Goal: Task Accomplishment & Management: Manage account settings

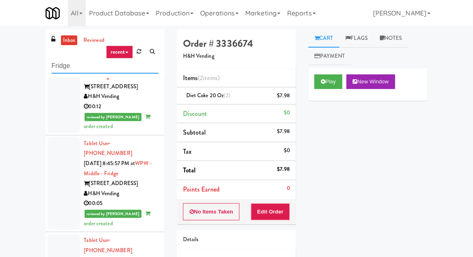
click at [58, 67] on input "Fridge" at bounding box center [105, 66] width 107 height 15
click at [53, 67] on input "Fridge" at bounding box center [105, 66] width 107 height 15
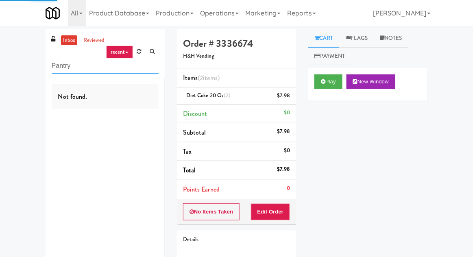
type input "Pantry"
click at [16, 58] on div "inbox reviewed recent all unclear take inventory issue suspicious failed recent…" at bounding box center [236, 168] width 473 height 278
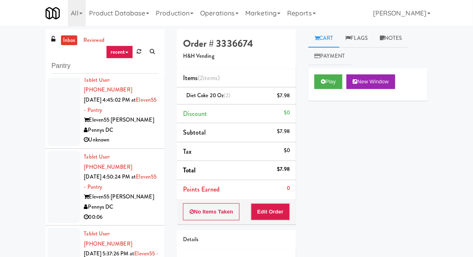
scroll to position [159, 0]
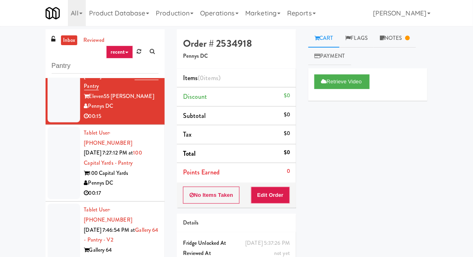
scroll to position [333, 0]
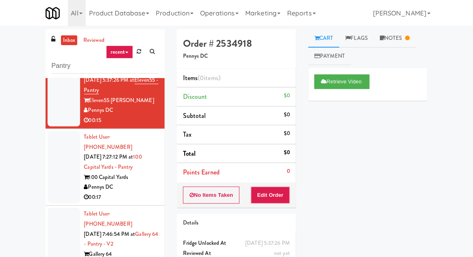
click at [57, 133] on div at bounding box center [64, 167] width 33 height 72
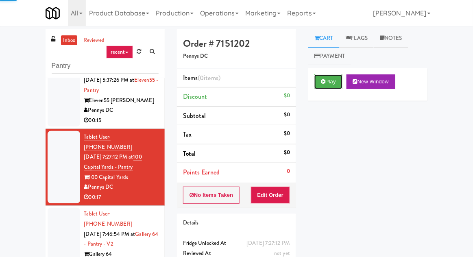
click at [334, 82] on button "Play" at bounding box center [328, 81] width 28 height 15
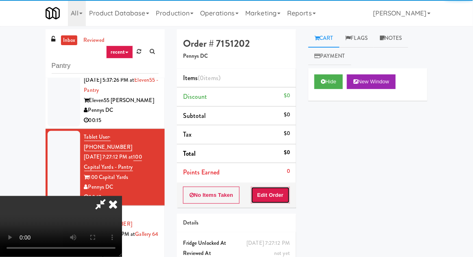
click at [284, 201] on button "Edit Order" at bounding box center [270, 195] width 39 height 17
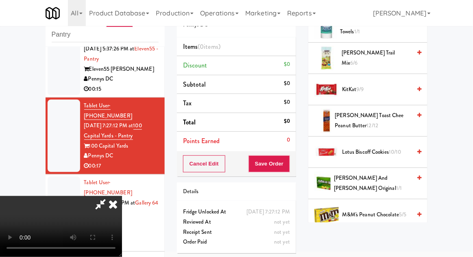
scroll to position [386, 0]
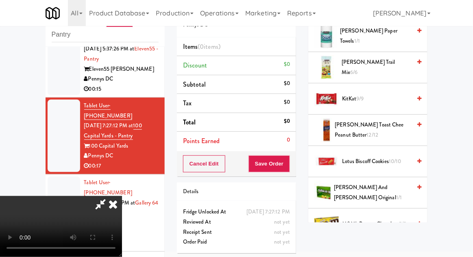
click at [395, 157] on span "10/10" at bounding box center [394, 161] width 13 height 8
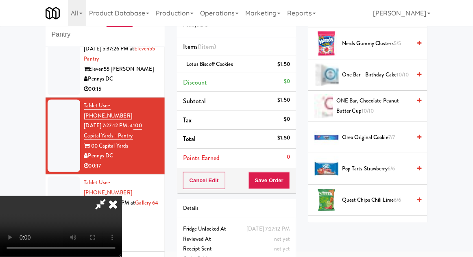
scroll to position [625, 0]
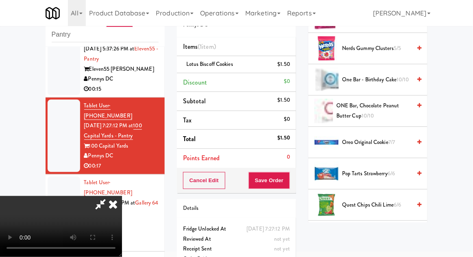
click at [394, 140] on span "7/7" at bounding box center [391, 142] width 7 height 8
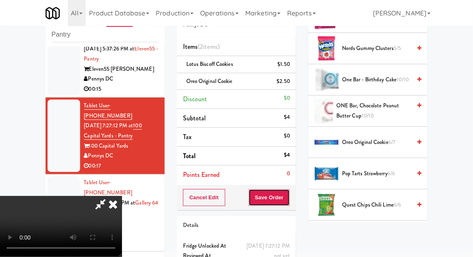
click at [286, 203] on button "Save Order" at bounding box center [268, 197] width 41 height 17
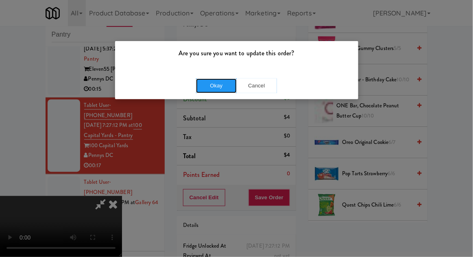
click at [207, 92] on button "Okay" at bounding box center [216, 85] width 41 height 15
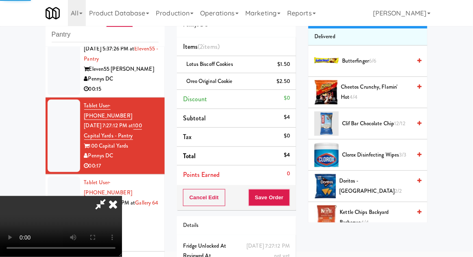
scroll to position [0, 0]
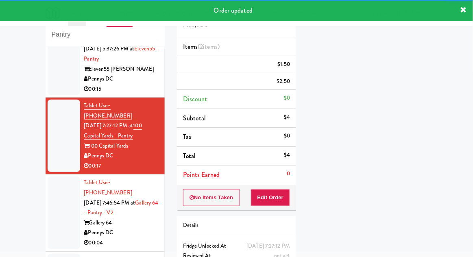
click at [53, 176] on div at bounding box center [64, 212] width 33 height 72
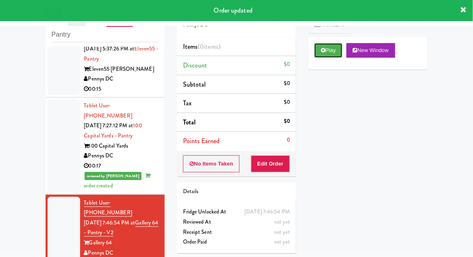
click at [316, 57] on button "Play" at bounding box center [328, 50] width 28 height 15
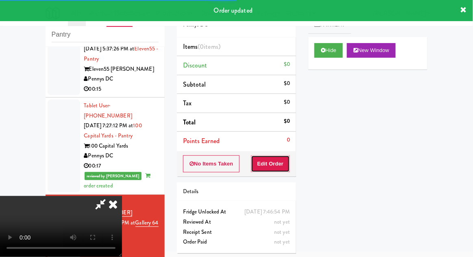
click at [279, 171] on button "Edit Order" at bounding box center [270, 163] width 39 height 17
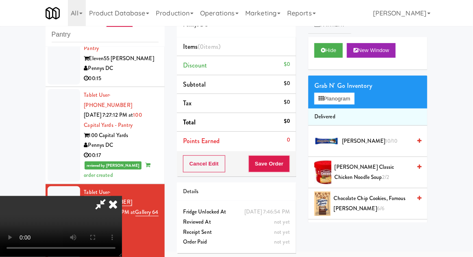
scroll to position [30, 0]
click at [346, 101] on button "Planogram" at bounding box center [334, 99] width 40 height 12
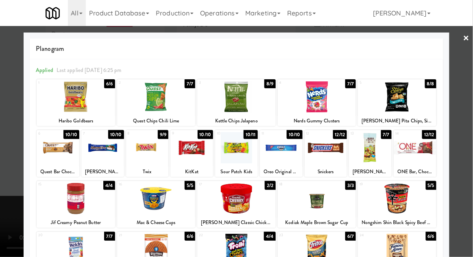
click at [423, 151] on div at bounding box center [414, 147] width 43 height 31
click at [456, 153] on div at bounding box center [236, 128] width 473 height 257
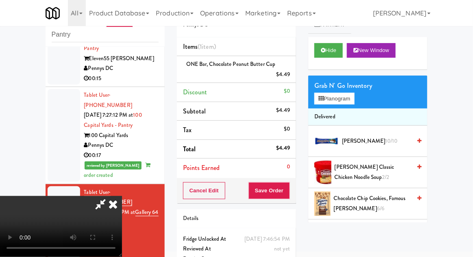
click at [291, 72] on li "ONE Bar, Chocolate Peanut Butter Cup $4.49" at bounding box center [236, 69] width 119 height 27
click at [292, 76] on icon at bounding box center [291, 77] width 4 height 5
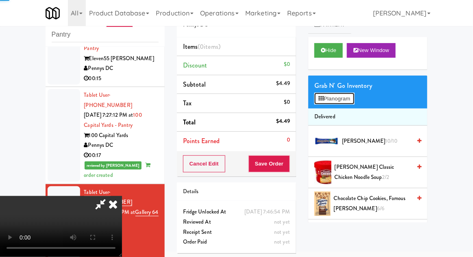
click at [347, 98] on button "Planogram" at bounding box center [334, 99] width 40 height 12
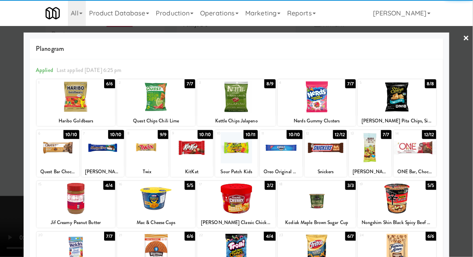
click at [380, 156] on div at bounding box center [370, 147] width 43 height 31
click at [470, 139] on div at bounding box center [236, 128] width 473 height 257
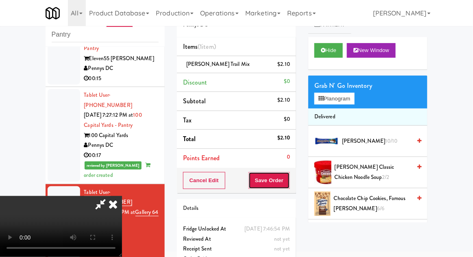
click at [290, 184] on button "Save Order" at bounding box center [268, 180] width 41 height 17
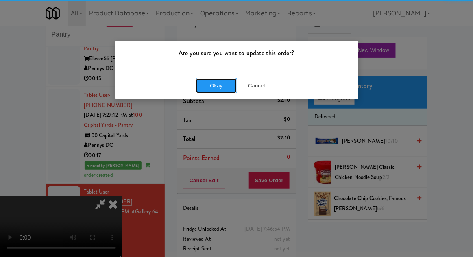
click at [226, 78] on button "Okay" at bounding box center [216, 85] width 41 height 15
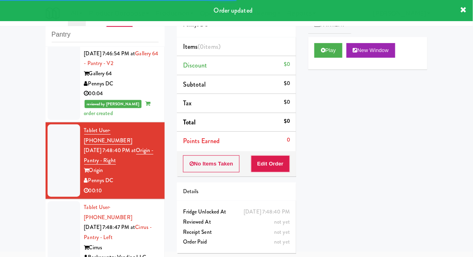
scroll to position [503, 0]
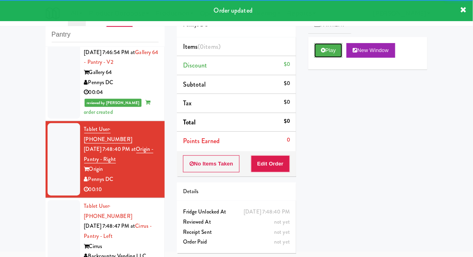
click at [319, 49] on button "Play" at bounding box center [328, 50] width 28 height 15
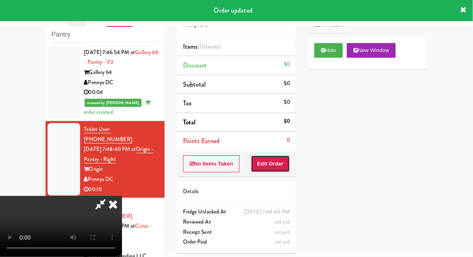
click at [280, 171] on button "Edit Order" at bounding box center [270, 163] width 39 height 17
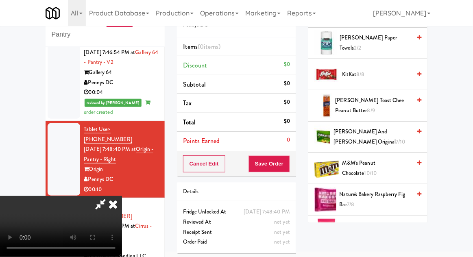
scroll to position [412, 0]
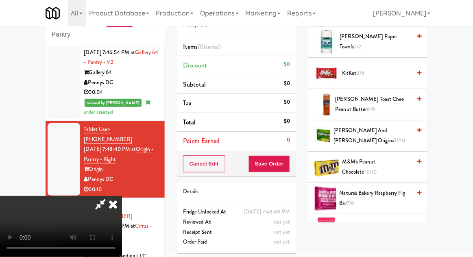
click at [396, 137] on span "7/10" at bounding box center [399, 141] width 9 height 8
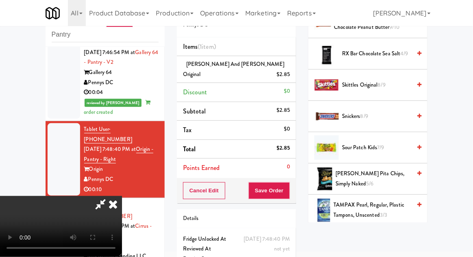
scroll to position [870, 0]
click at [388, 147] on span "Sour Patch Kids 7/9" at bounding box center [376, 148] width 69 height 10
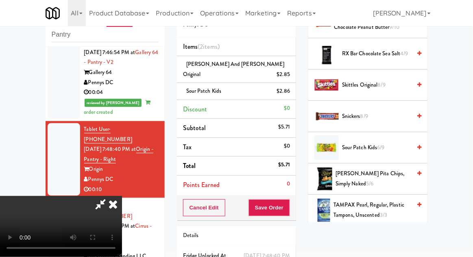
scroll to position [37, 0]
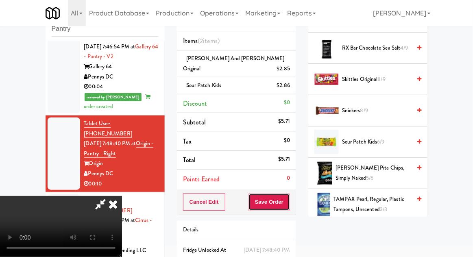
click at [289, 193] on button "Save Order" at bounding box center [268, 201] width 41 height 17
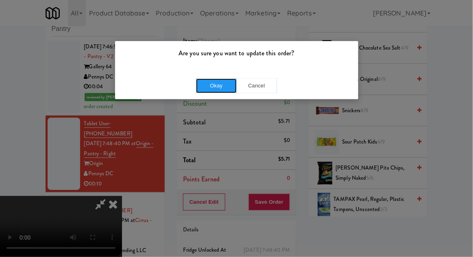
click at [205, 89] on button "Okay" at bounding box center [216, 85] width 41 height 15
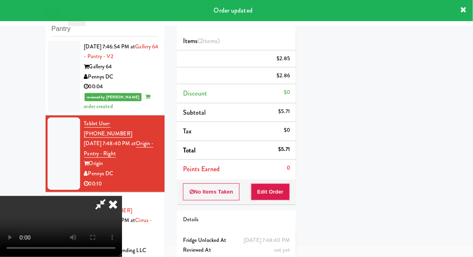
scroll to position [0, 0]
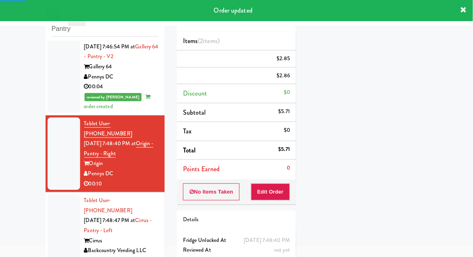
click at [49, 194] on div at bounding box center [64, 230] width 33 height 72
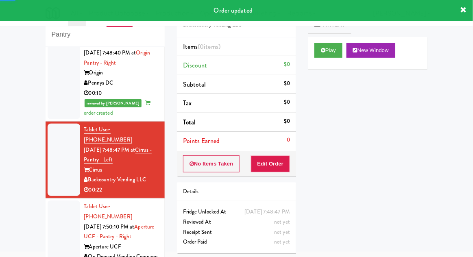
scroll to position [601, 0]
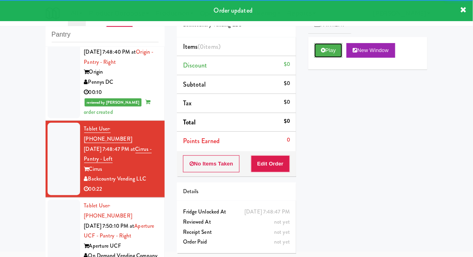
click at [320, 50] on button "Play" at bounding box center [328, 50] width 28 height 15
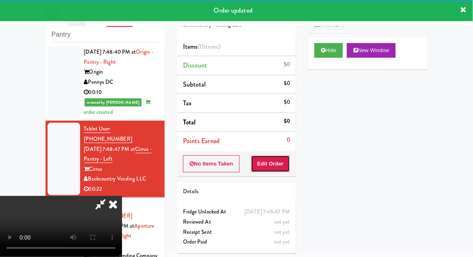
click at [278, 163] on button "Edit Order" at bounding box center [270, 163] width 39 height 17
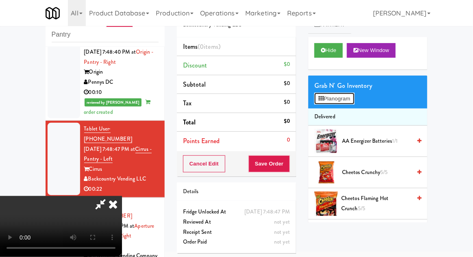
click at [354, 101] on button "Planogram" at bounding box center [334, 99] width 40 height 12
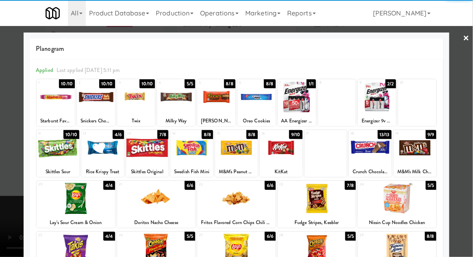
click at [70, 251] on div at bounding box center [76, 249] width 78 height 31
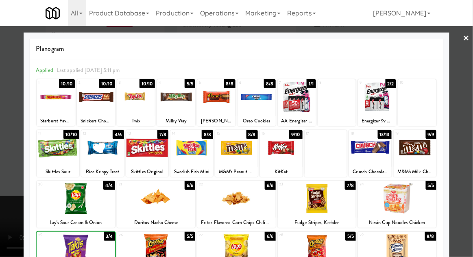
click at [466, 132] on div at bounding box center [236, 128] width 473 height 257
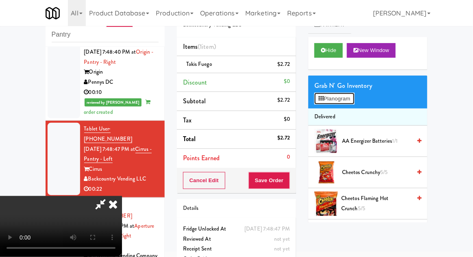
click at [351, 103] on button "Planogram" at bounding box center [334, 99] width 40 height 12
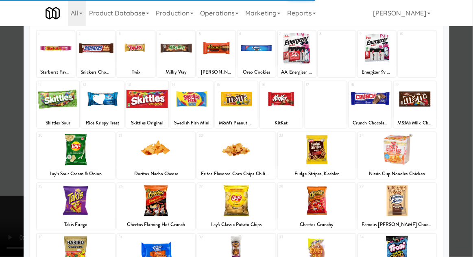
scroll to position [48, 0]
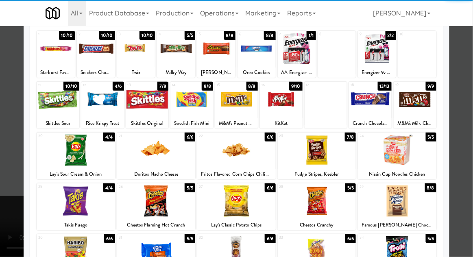
click at [344, 193] on div at bounding box center [317, 200] width 78 height 31
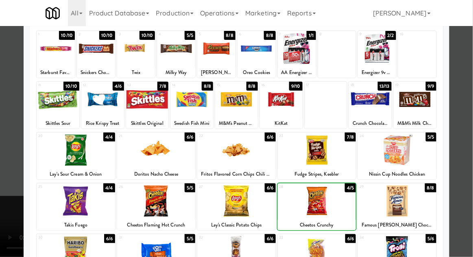
click at [460, 155] on div at bounding box center [236, 128] width 473 height 257
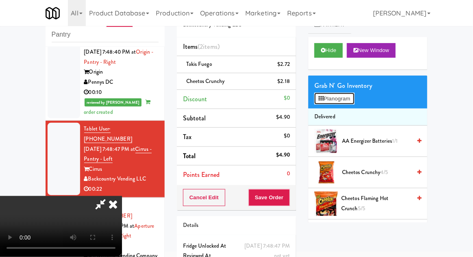
click at [350, 95] on button "Planogram" at bounding box center [334, 99] width 40 height 12
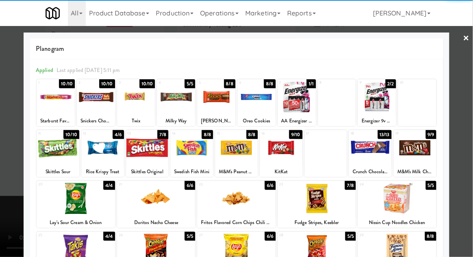
click at [340, 197] on div at bounding box center [317, 198] width 78 height 31
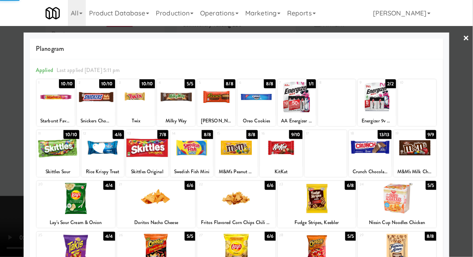
click at [467, 150] on div at bounding box center [236, 128] width 473 height 257
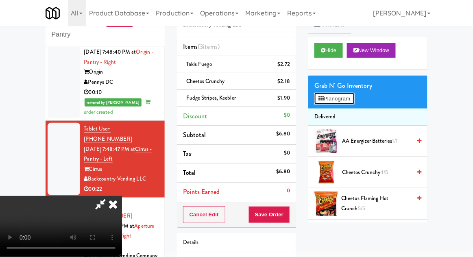
click at [352, 97] on button "Planogram" at bounding box center [334, 99] width 40 height 12
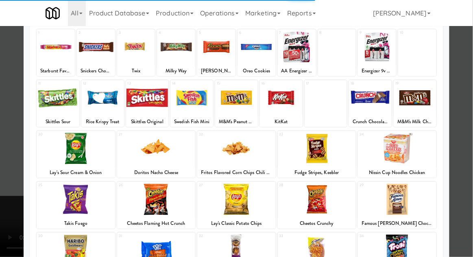
scroll to position [51, 0]
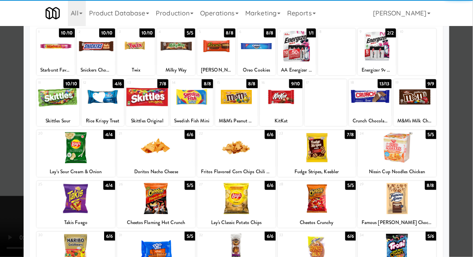
click at [346, 241] on div at bounding box center [317, 249] width 78 height 31
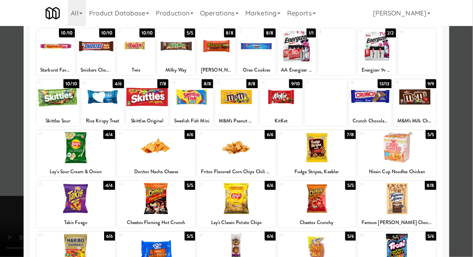
click at [5, 231] on div at bounding box center [236, 128] width 473 height 257
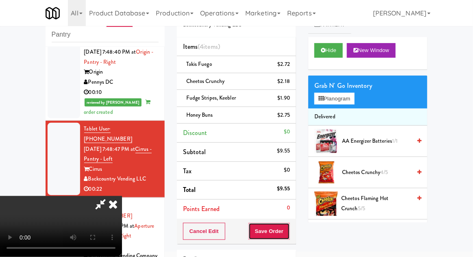
click at [287, 229] on button "Save Order" at bounding box center [268, 231] width 41 height 17
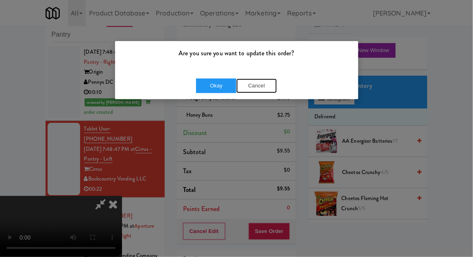
click at [258, 89] on button "Cancel" at bounding box center [256, 85] width 41 height 15
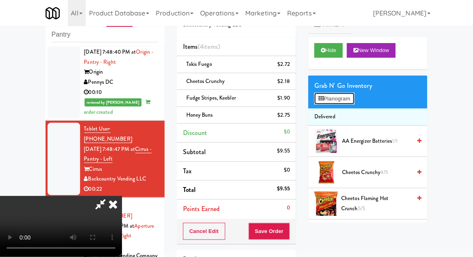
click at [332, 98] on button "Planogram" at bounding box center [334, 99] width 40 height 12
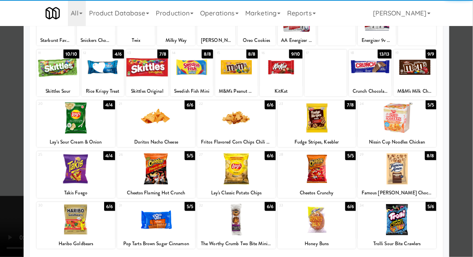
scroll to position [80, 0]
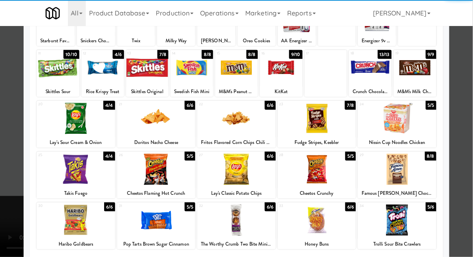
click at [467, 141] on div at bounding box center [236, 128] width 473 height 257
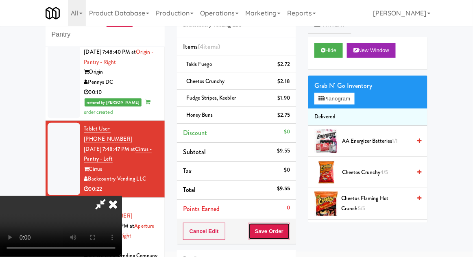
click at [286, 236] on button "Save Order" at bounding box center [268, 231] width 41 height 17
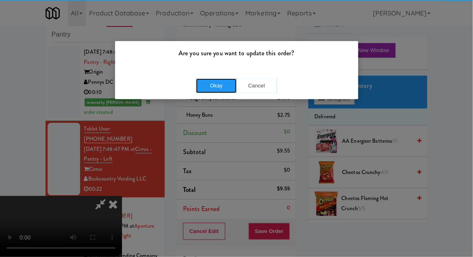
click at [219, 92] on button "Okay" at bounding box center [216, 85] width 41 height 15
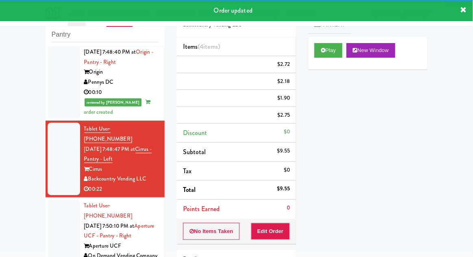
click at [54, 200] on div at bounding box center [64, 236] width 33 height 72
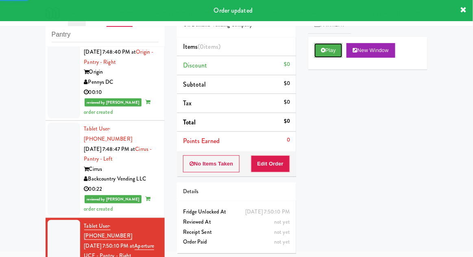
click at [323, 57] on button "Play" at bounding box center [328, 50] width 28 height 15
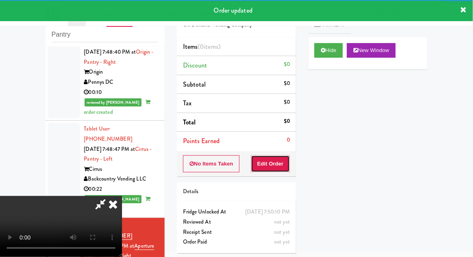
click at [274, 161] on button "Edit Order" at bounding box center [270, 163] width 39 height 17
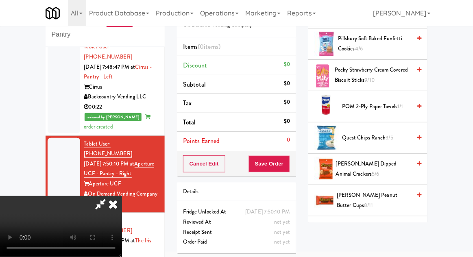
scroll to position [529, 0]
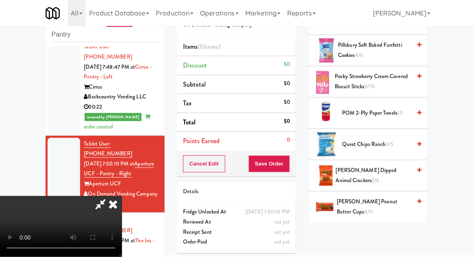
click at [397, 139] on span "Quest Chips Ranch 3/5" at bounding box center [376, 144] width 69 height 10
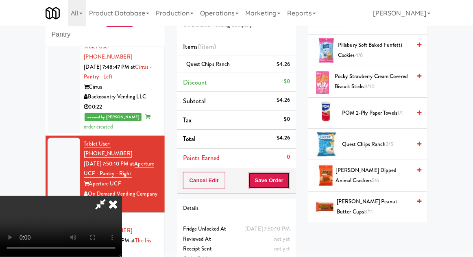
click at [288, 183] on button "Save Order" at bounding box center [268, 180] width 41 height 17
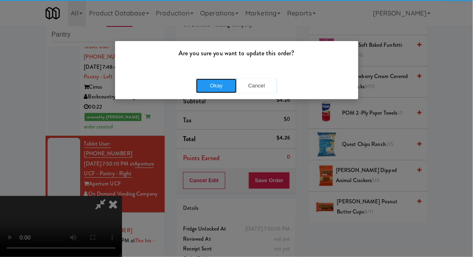
click at [214, 89] on button "Okay" at bounding box center [216, 85] width 41 height 15
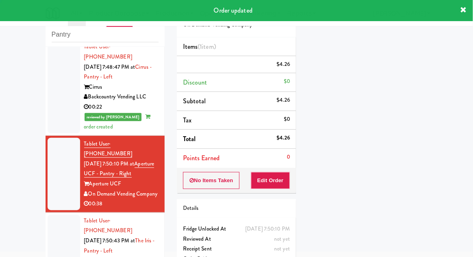
scroll to position [0, 0]
click at [52, 215] on div at bounding box center [64, 251] width 33 height 72
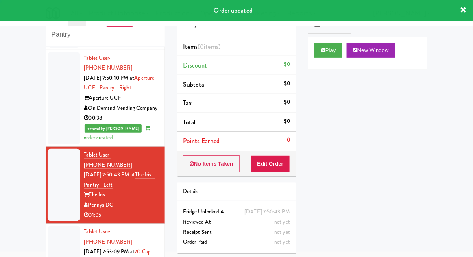
scroll to position [769, 0]
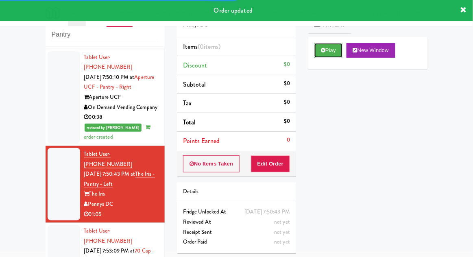
click at [317, 46] on button "Play" at bounding box center [328, 50] width 28 height 15
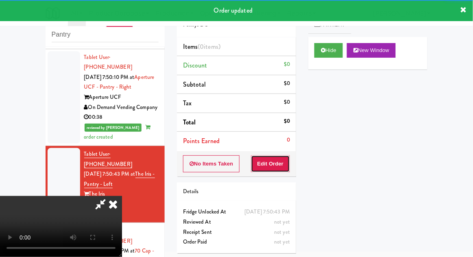
click at [278, 164] on button "Edit Order" at bounding box center [270, 163] width 39 height 17
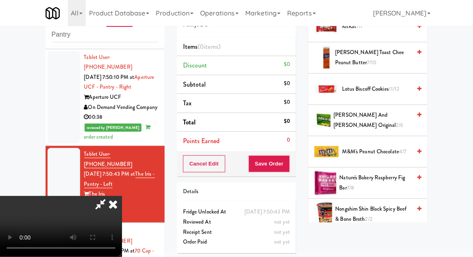
scroll to position [558, 0]
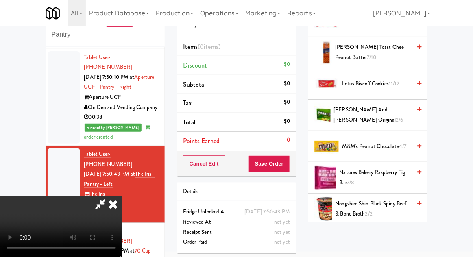
click at [377, 199] on span "Nongshim Shin Black Spicy Beef & Bone Broth 2/2" at bounding box center [373, 209] width 76 height 20
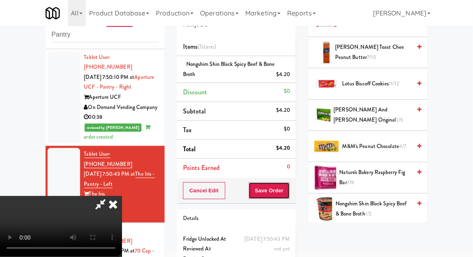
click at [284, 193] on button "Save Order" at bounding box center [268, 190] width 41 height 17
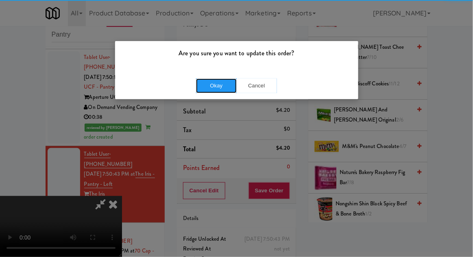
click at [221, 85] on button "Okay" at bounding box center [216, 85] width 41 height 15
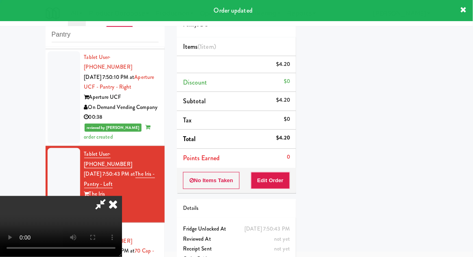
scroll to position [80, 0]
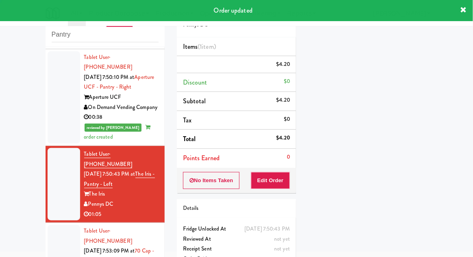
click at [46, 223] on li "Tablet User · (771) 217-7020 [DATE] 7:53:09 PM at 70 Cap - Pantry 70 Capital Ya…" at bounding box center [105, 261] width 119 height 77
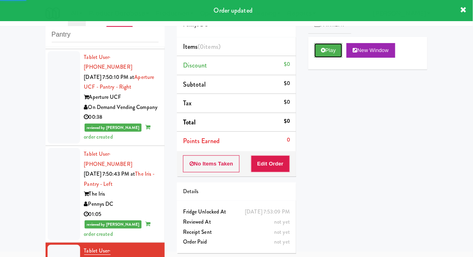
click at [326, 48] on button "Play" at bounding box center [328, 50] width 28 height 15
click at [274, 155] on button "Edit Order" at bounding box center [270, 163] width 39 height 17
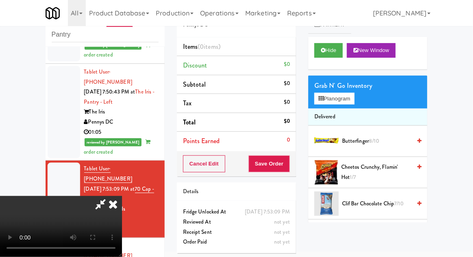
scroll to position [30, 0]
click at [385, 165] on span "Cheetos Crunchy, Flamin' Hot 1/7" at bounding box center [376, 172] width 70 height 20
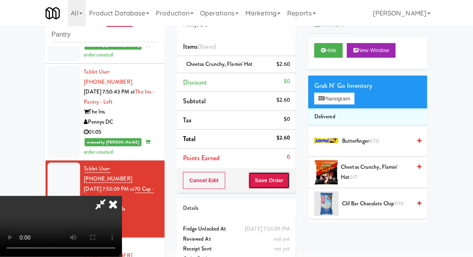
click at [288, 185] on button "Save Order" at bounding box center [268, 180] width 41 height 17
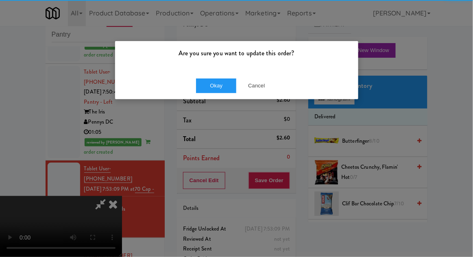
click at [224, 92] on div "Okay Cancel" at bounding box center [236, 85] width 243 height 27
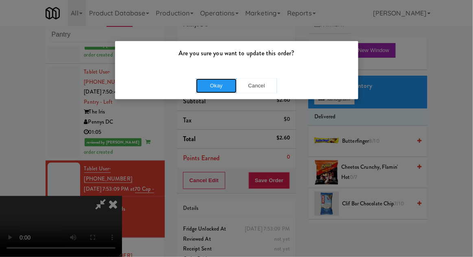
click at [213, 91] on button "Okay" at bounding box center [216, 85] width 41 height 15
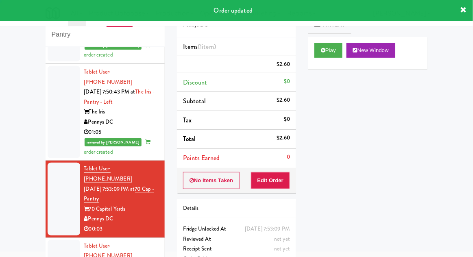
scroll to position [0, 0]
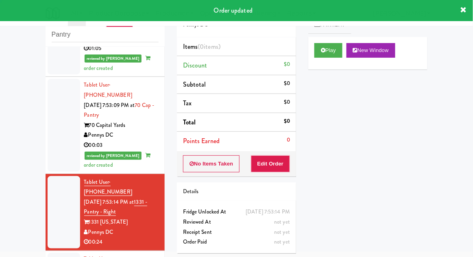
scroll to position [936, 0]
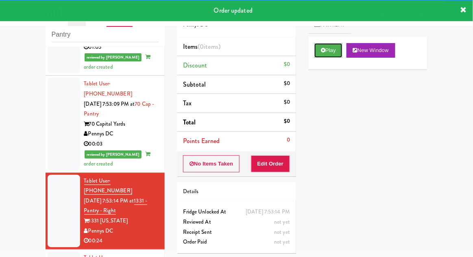
click at [322, 56] on button "Play" at bounding box center [328, 50] width 28 height 15
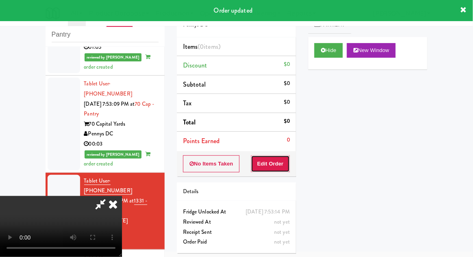
click at [276, 163] on button "Edit Order" at bounding box center [270, 163] width 39 height 17
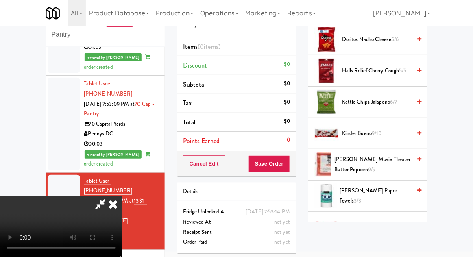
scroll to position [191, 0]
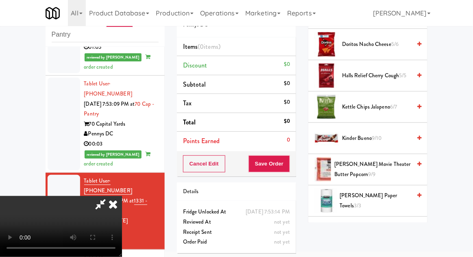
click at [388, 133] on span "Kinder Bueno 9/10" at bounding box center [376, 138] width 69 height 10
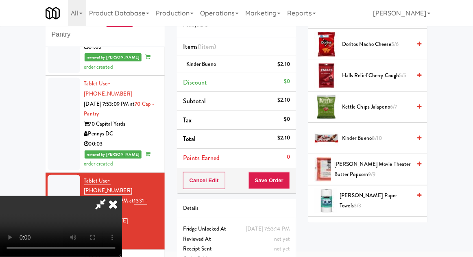
click at [380, 137] on span "8/10" at bounding box center [376, 138] width 10 height 8
click at [386, 138] on span "Kinder Bueno 7/10" at bounding box center [376, 138] width 69 height 10
click at [384, 137] on span "Kinder Bueno 6/10" at bounding box center [376, 138] width 69 height 10
click at [288, 182] on button "Save Order" at bounding box center [268, 180] width 41 height 17
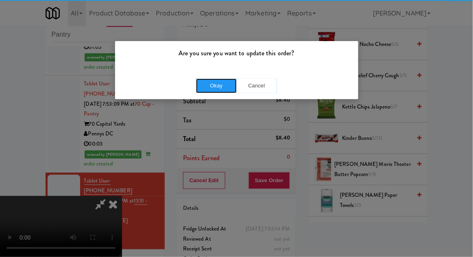
click at [230, 88] on button "Okay" at bounding box center [216, 85] width 41 height 15
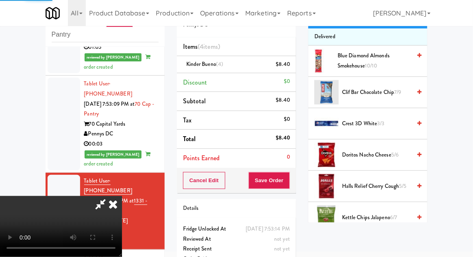
scroll to position [0, 0]
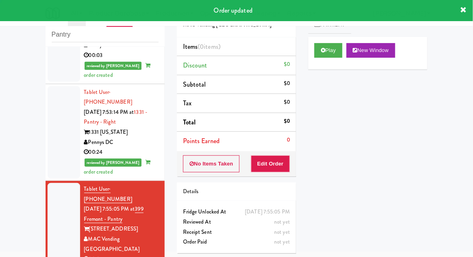
scroll to position [1028, 0]
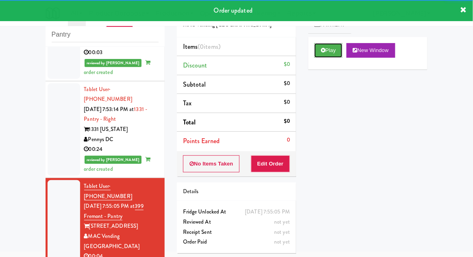
click at [332, 52] on button "Play" at bounding box center [328, 50] width 28 height 15
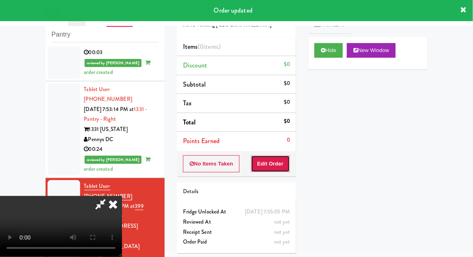
click at [289, 160] on button "Edit Order" at bounding box center [270, 163] width 39 height 17
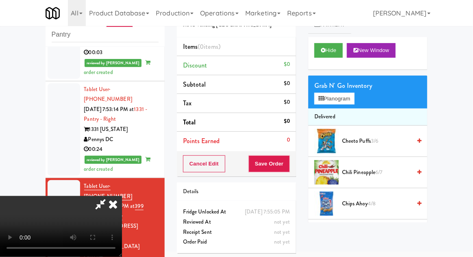
scroll to position [0, 0]
click at [352, 95] on button "Planogram" at bounding box center [334, 99] width 40 height 12
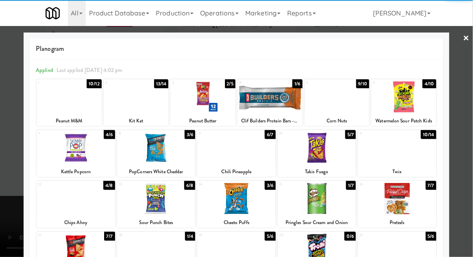
click at [202, 101] on div at bounding box center [202, 96] width 65 height 31
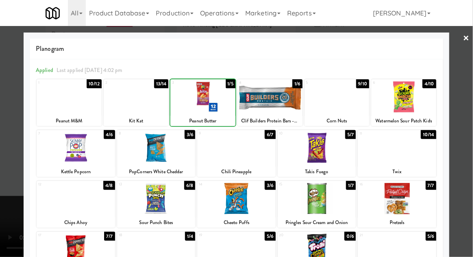
click at [467, 101] on div at bounding box center [236, 128] width 473 height 257
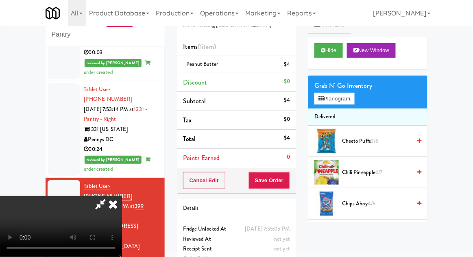
scroll to position [30, 0]
click at [289, 174] on button "Save Order" at bounding box center [268, 180] width 41 height 17
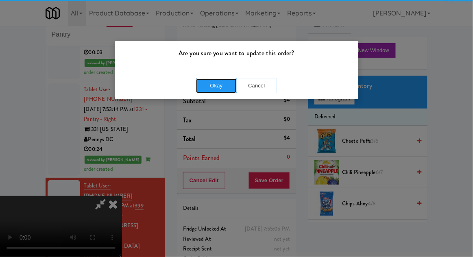
click at [202, 81] on button "Okay" at bounding box center [216, 85] width 41 height 15
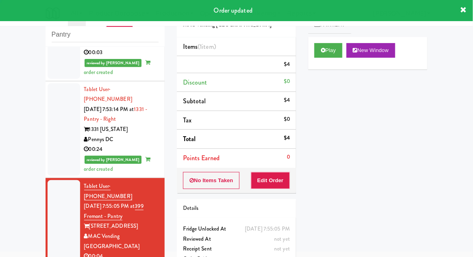
scroll to position [0, 0]
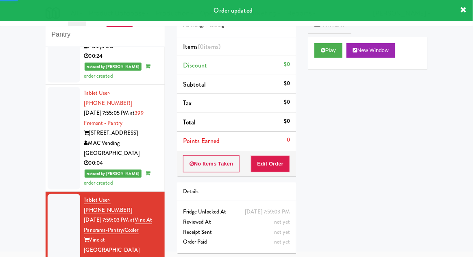
scroll to position [1122, 0]
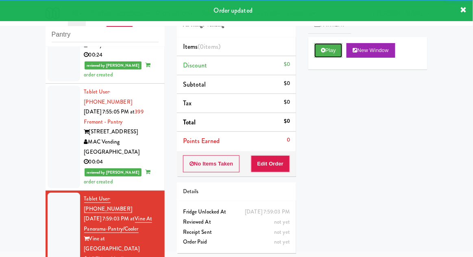
click at [322, 54] on button "Play" at bounding box center [328, 50] width 28 height 15
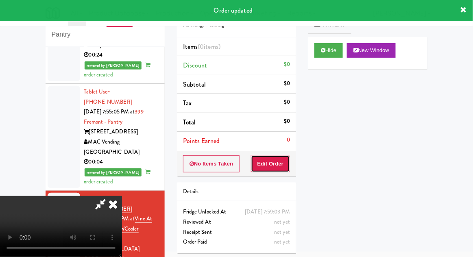
click at [277, 162] on button "Edit Order" at bounding box center [270, 163] width 39 height 17
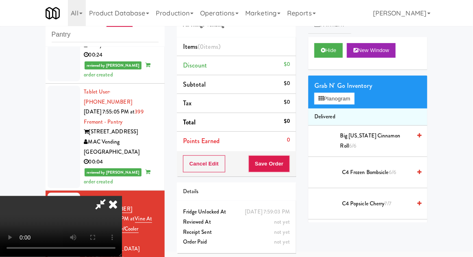
scroll to position [30, 0]
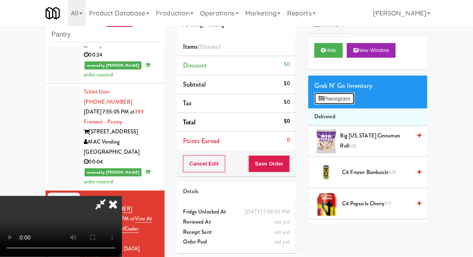
click at [351, 101] on button "Planogram" at bounding box center [334, 99] width 40 height 12
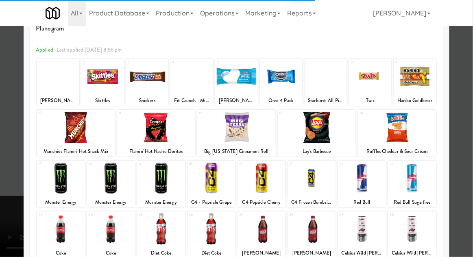
scroll to position [40, 0]
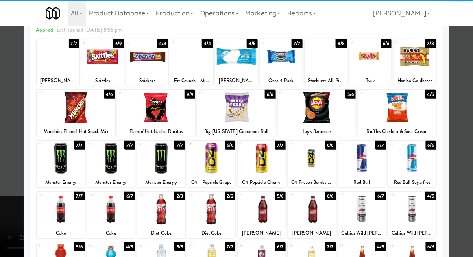
click at [52, 213] on div at bounding box center [61, 208] width 48 height 31
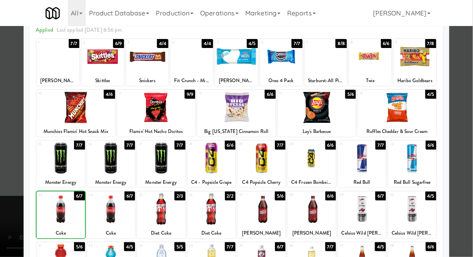
click at [462, 106] on div at bounding box center [236, 128] width 473 height 257
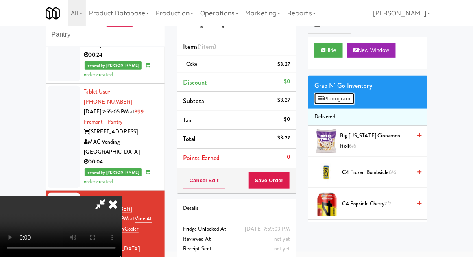
click at [348, 104] on button "Planogram" at bounding box center [334, 99] width 40 height 12
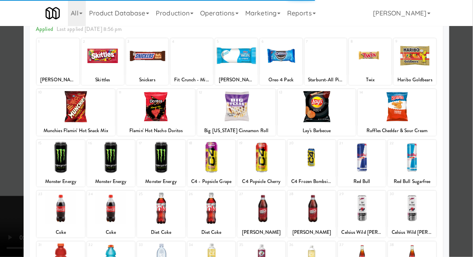
scroll to position [52, 0]
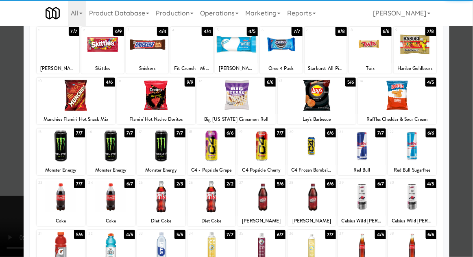
click at [260, 195] on div at bounding box center [261, 196] width 48 height 31
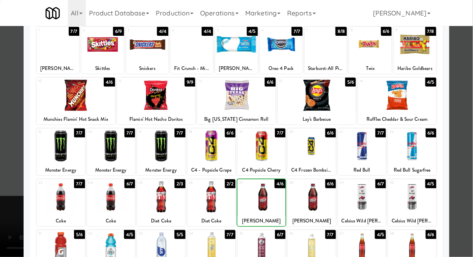
click at [467, 110] on div at bounding box center [236, 128] width 473 height 257
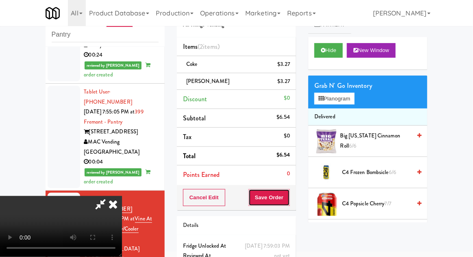
click at [289, 195] on button "Save Order" at bounding box center [268, 197] width 41 height 17
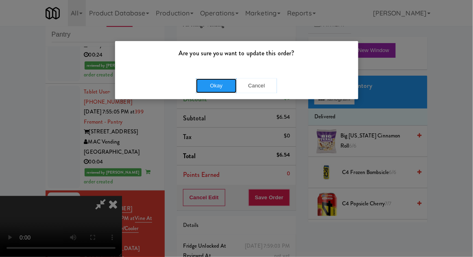
click at [201, 91] on button "Okay" at bounding box center [216, 85] width 41 height 15
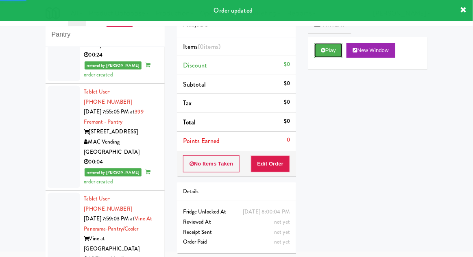
click at [327, 56] on button "Play" at bounding box center [328, 50] width 28 height 15
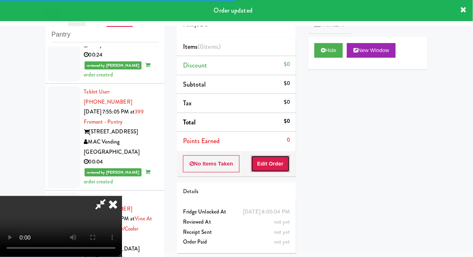
click at [276, 163] on button "Edit Order" at bounding box center [270, 163] width 39 height 17
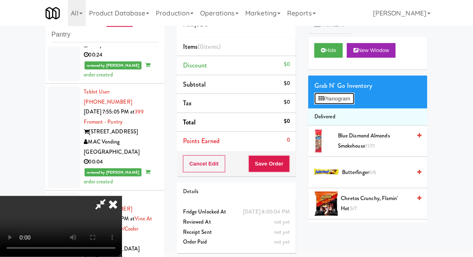
click at [354, 103] on button "Planogram" at bounding box center [334, 99] width 40 height 12
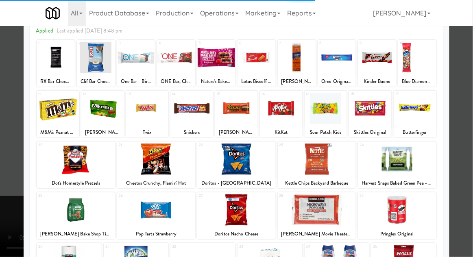
scroll to position [38, 0]
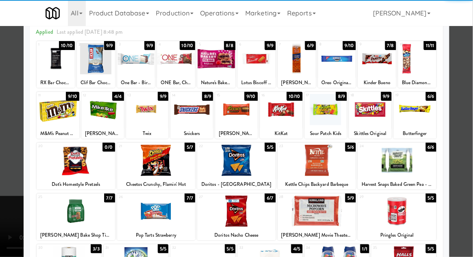
click at [149, 206] on div at bounding box center [156, 210] width 78 height 31
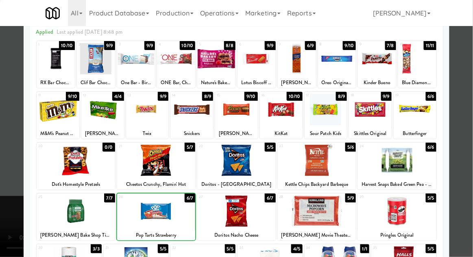
click at [466, 126] on div at bounding box center [236, 128] width 473 height 257
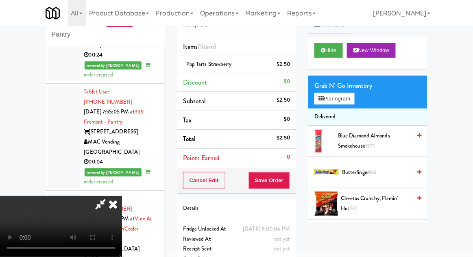
click at [217, 69] on li "Pop Tarts Strawberry $2.50" at bounding box center [236, 64] width 119 height 17
click at [287, 65] on link at bounding box center [288, 68] width 7 height 10
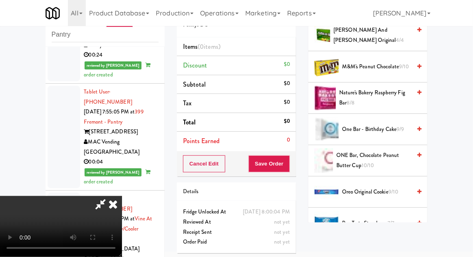
scroll to position [607, 0]
click at [381, 155] on span "ONE Bar, Chocolate Peanut Butter Cup 10/10" at bounding box center [373, 160] width 75 height 20
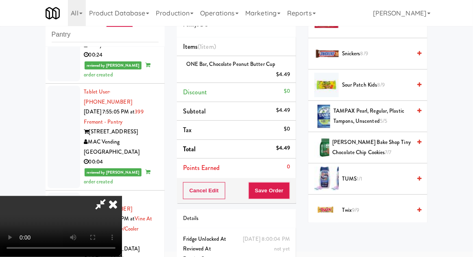
scroll to position [962, 0]
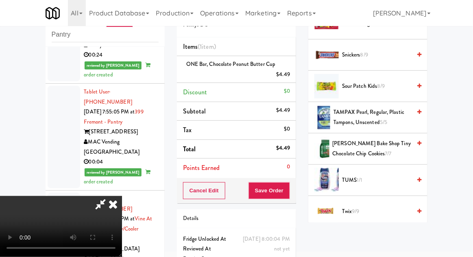
click at [377, 211] on span "Twix 9/9" at bounding box center [376, 211] width 69 height 10
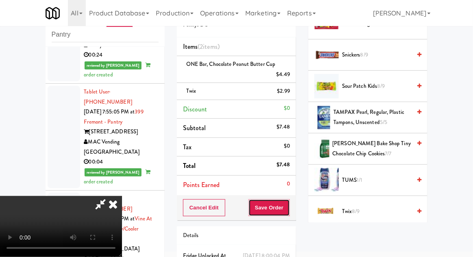
click at [286, 208] on button "Save Order" at bounding box center [268, 207] width 41 height 17
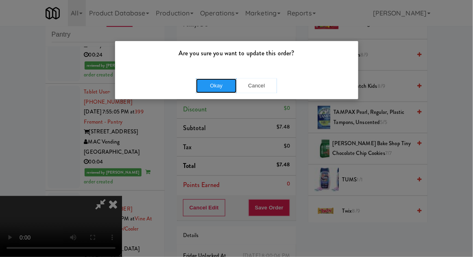
click at [216, 85] on button "Okay" at bounding box center [216, 85] width 41 height 15
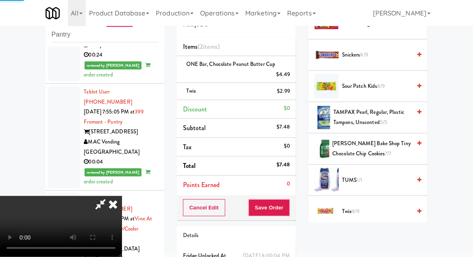
scroll to position [80, 0]
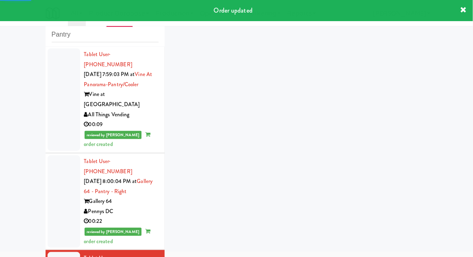
scroll to position [1267, 0]
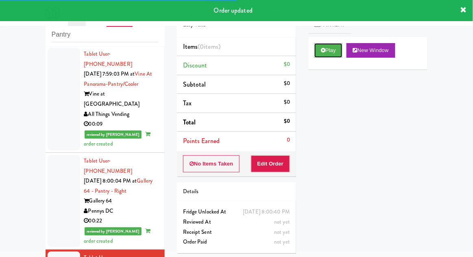
click at [315, 51] on button "Play" at bounding box center [328, 50] width 28 height 15
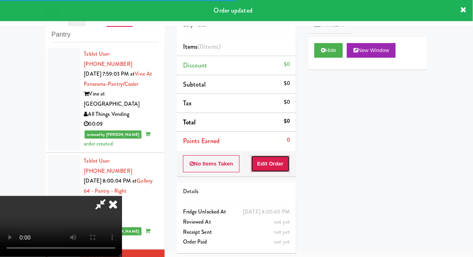
click at [277, 169] on button "Edit Order" at bounding box center [270, 163] width 39 height 17
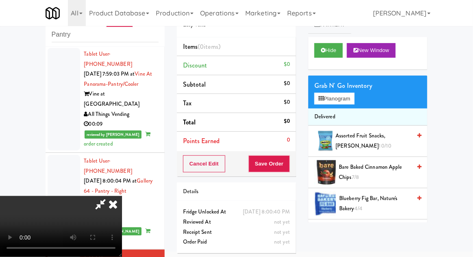
scroll to position [0, 0]
click at [354, 99] on button "Planogram" at bounding box center [334, 99] width 40 height 12
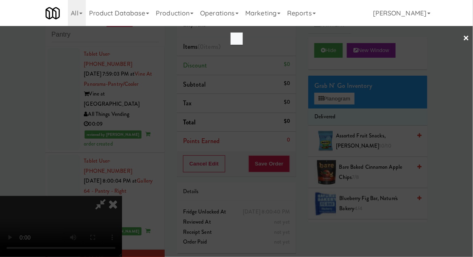
click at [352, 100] on div at bounding box center [236, 128] width 473 height 257
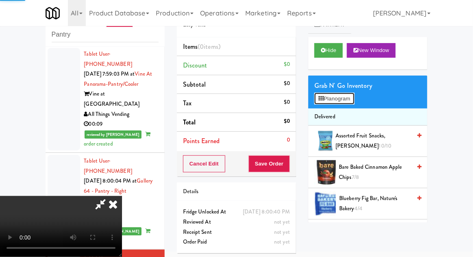
click at [354, 98] on button "Planogram" at bounding box center [334, 99] width 40 height 12
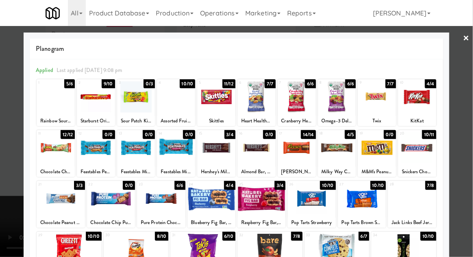
click at [51, 102] on div at bounding box center [56, 96] width 38 height 31
click at [468, 122] on div at bounding box center [236, 128] width 473 height 257
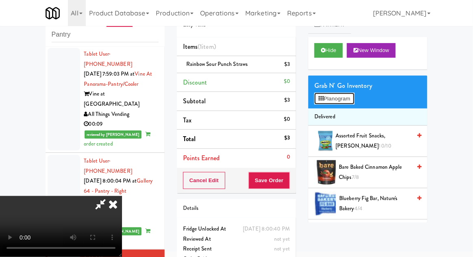
click at [352, 100] on button "Planogram" at bounding box center [334, 99] width 40 height 12
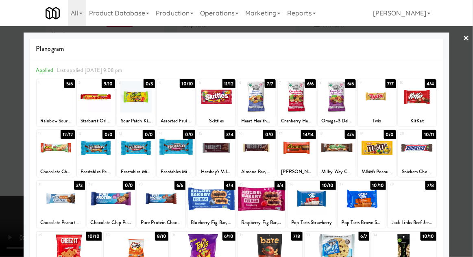
click at [218, 148] on div at bounding box center [216, 147] width 38 height 31
click at [464, 133] on div at bounding box center [236, 128] width 473 height 257
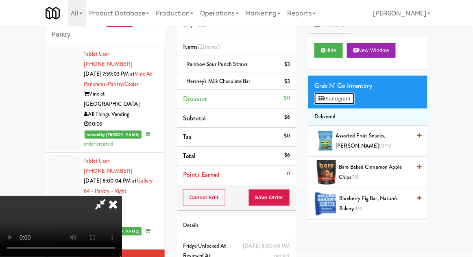
click at [352, 93] on button "Planogram" at bounding box center [334, 99] width 40 height 12
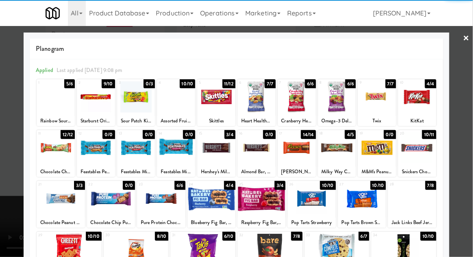
click at [93, 101] on div at bounding box center [96, 96] width 38 height 31
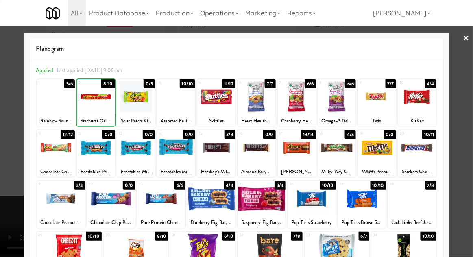
click at [466, 127] on div at bounding box center [236, 128] width 473 height 257
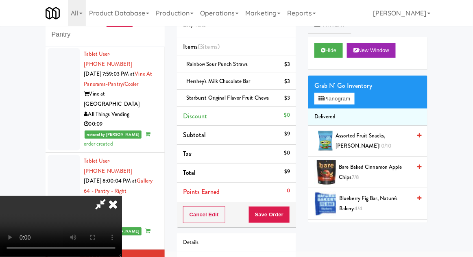
scroll to position [30, 0]
click at [289, 215] on button "Save Order" at bounding box center [268, 214] width 41 height 17
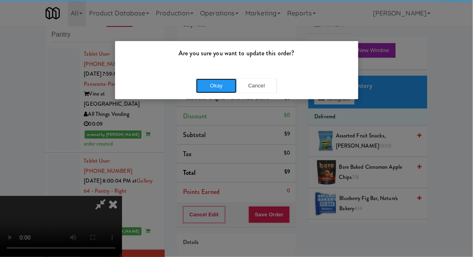
click at [217, 86] on button "Okay" at bounding box center [216, 85] width 41 height 15
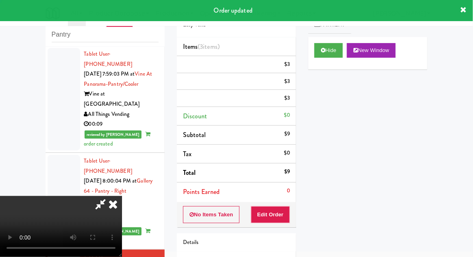
scroll to position [0, 0]
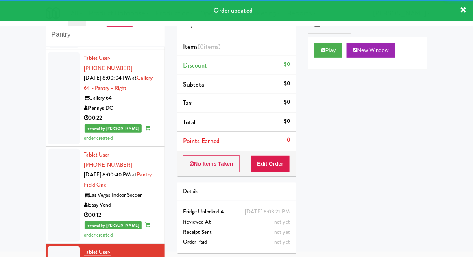
scroll to position [1370, 0]
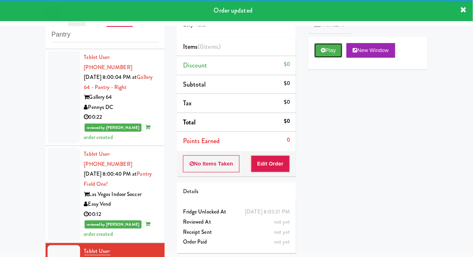
click at [323, 51] on icon at bounding box center [323, 50] width 4 height 5
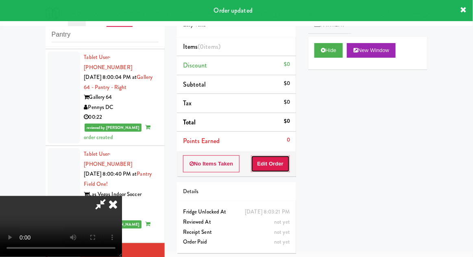
click at [271, 161] on button "Edit Order" at bounding box center [270, 163] width 39 height 17
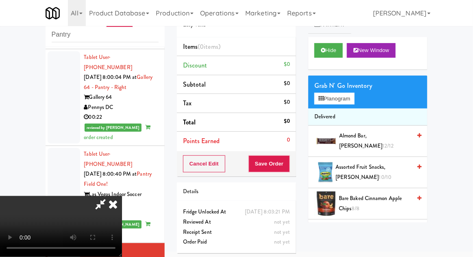
scroll to position [30, 0]
click at [358, 87] on div "Grab N' Go Inventory" at bounding box center [367, 86] width 107 height 12
click at [349, 101] on button "Planogram" at bounding box center [334, 99] width 40 height 12
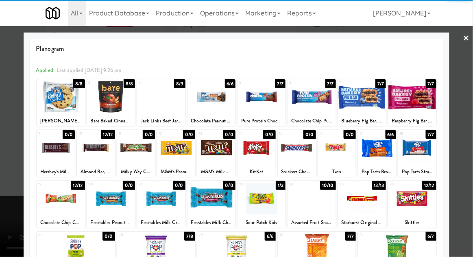
click at [160, 107] on div at bounding box center [161, 96] width 48 height 31
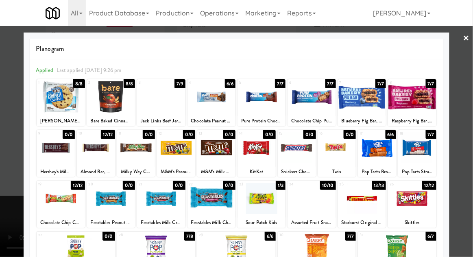
click at [467, 125] on div at bounding box center [236, 128] width 473 height 257
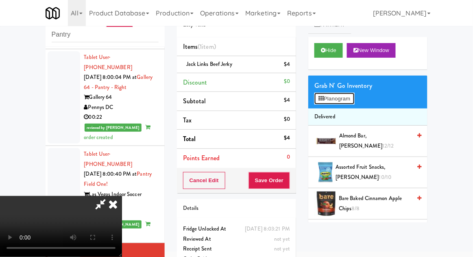
click at [354, 98] on button "Planogram" at bounding box center [334, 99] width 40 height 12
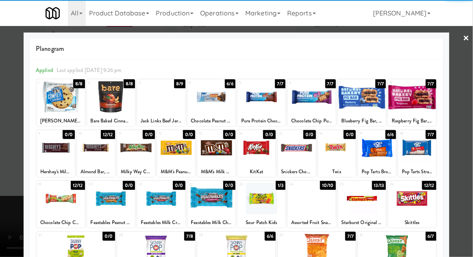
click at [269, 199] on div at bounding box center [261, 198] width 48 height 31
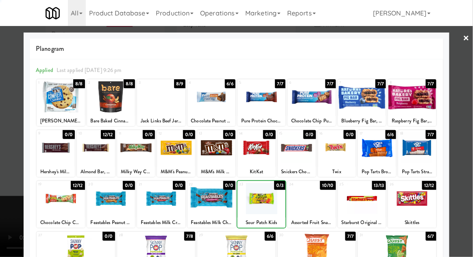
click at [470, 128] on div at bounding box center [236, 128] width 473 height 257
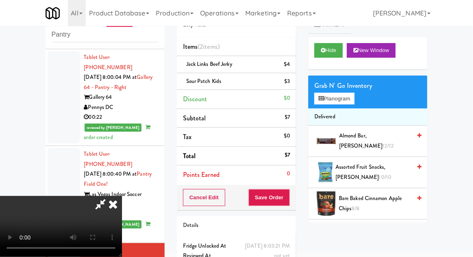
scroll to position [37, 0]
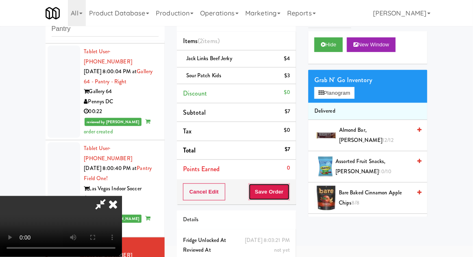
click at [289, 191] on button "Save Order" at bounding box center [268, 191] width 41 height 17
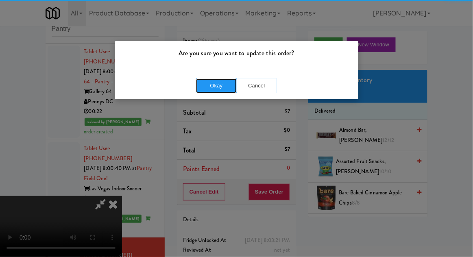
click at [202, 81] on button "Okay" at bounding box center [216, 85] width 41 height 15
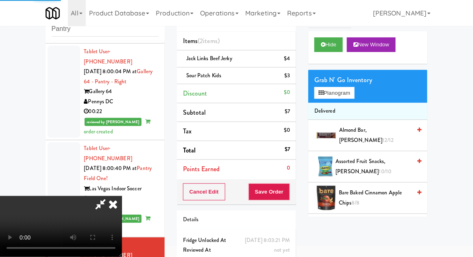
scroll to position [0, 0]
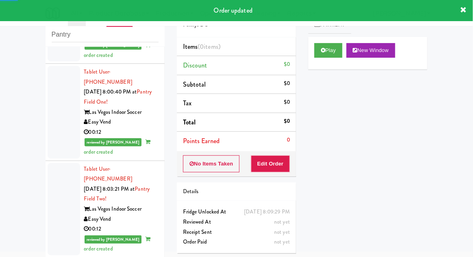
scroll to position [1454, 0]
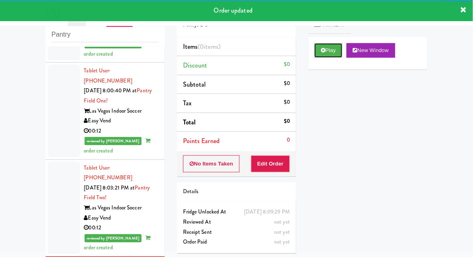
click at [327, 52] on button "Play" at bounding box center [328, 50] width 28 height 15
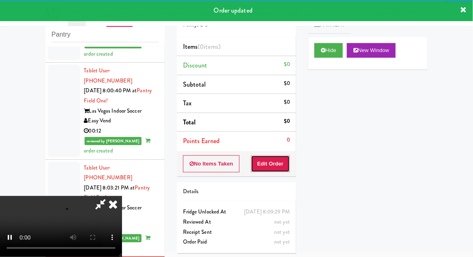
click at [281, 168] on button "Edit Order" at bounding box center [270, 163] width 39 height 17
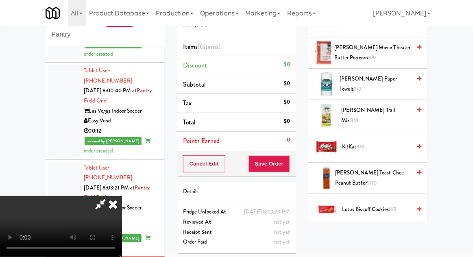
scroll to position [340, 0]
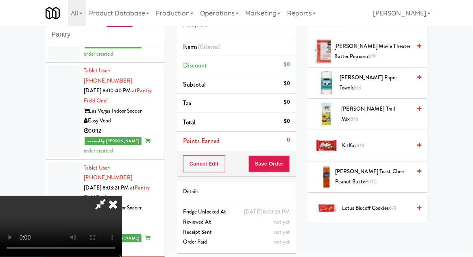
click at [392, 148] on span "KitKat 8/8" at bounding box center [376, 146] width 69 height 10
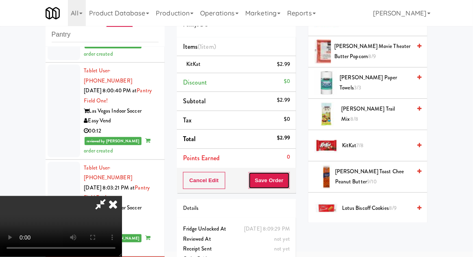
click at [289, 182] on button "Save Order" at bounding box center [268, 180] width 41 height 17
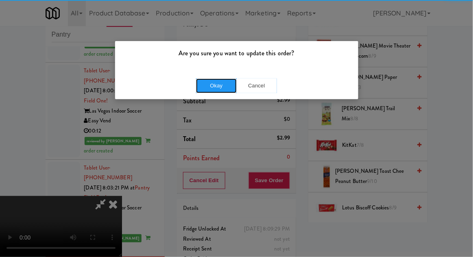
click at [210, 89] on button "Okay" at bounding box center [216, 85] width 41 height 15
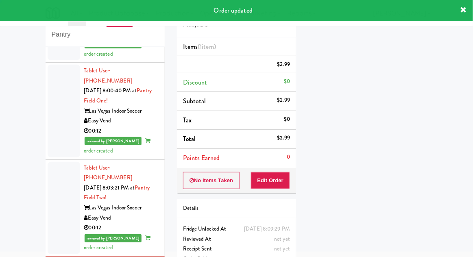
scroll to position [0, 0]
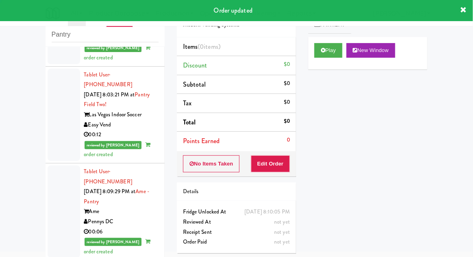
scroll to position [1549, 0]
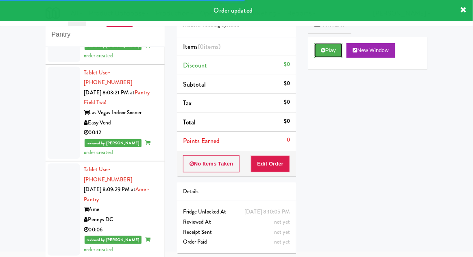
click at [324, 48] on icon at bounding box center [323, 50] width 4 height 5
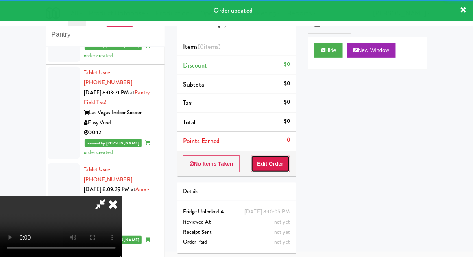
click at [280, 156] on button "Edit Order" at bounding box center [270, 163] width 39 height 17
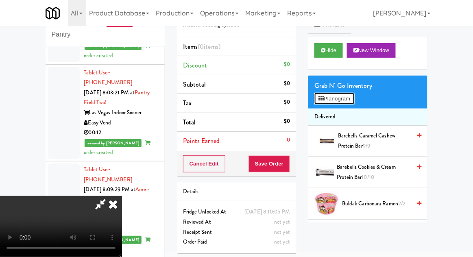
click at [350, 103] on button "Planogram" at bounding box center [334, 99] width 40 height 12
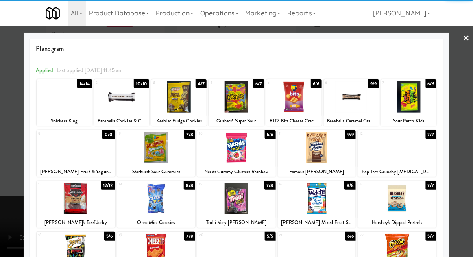
click at [147, 158] on div at bounding box center [156, 147] width 78 height 31
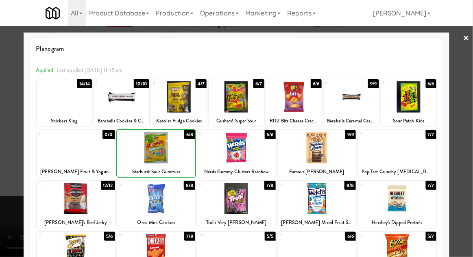
click at [465, 127] on div at bounding box center [236, 128] width 473 height 257
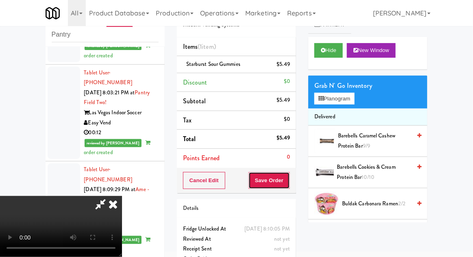
click at [290, 180] on button "Save Order" at bounding box center [268, 180] width 41 height 17
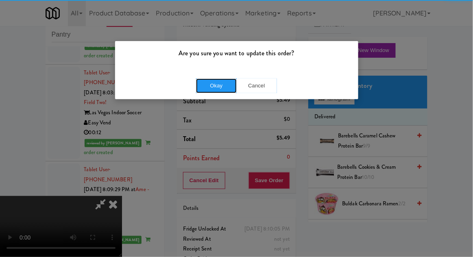
click at [216, 85] on button "Okay" at bounding box center [216, 85] width 41 height 15
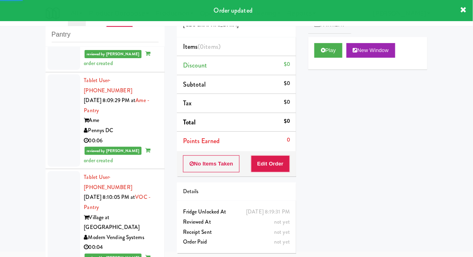
scroll to position [1641, 0]
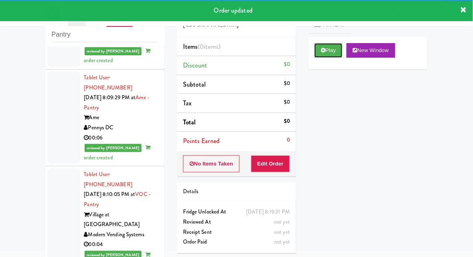
click at [341, 56] on button "Play" at bounding box center [328, 50] width 28 height 15
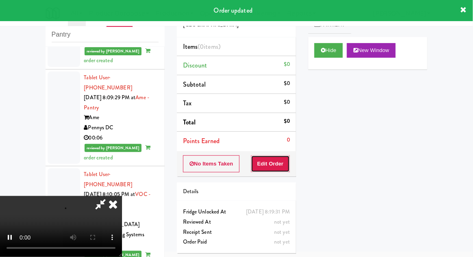
click at [267, 163] on button "Edit Order" at bounding box center [270, 163] width 39 height 17
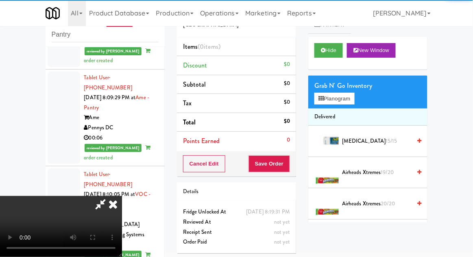
scroll to position [30, 0]
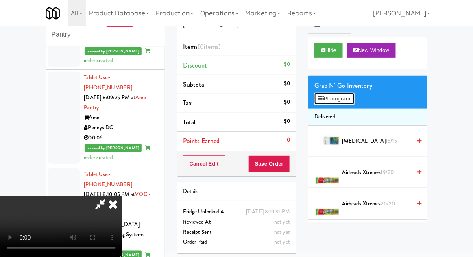
click at [354, 101] on button "Planogram" at bounding box center [334, 99] width 40 height 12
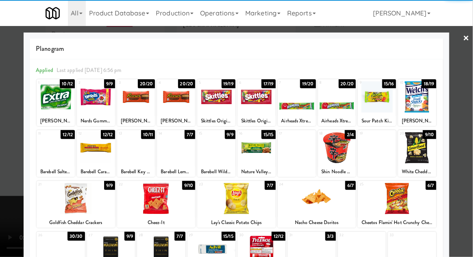
click at [173, 104] on div at bounding box center [176, 96] width 38 height 31
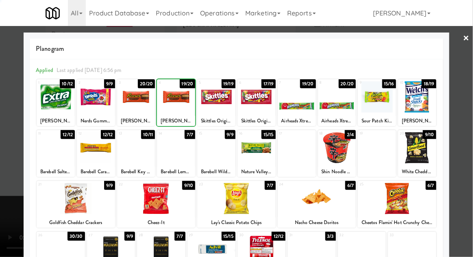
click at [469, 122] on div at bounding box center [236, 128] width 473 height 257
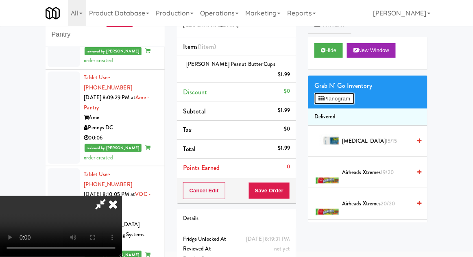
click at [353, 102] on button "Planogram" at bounding box center [334, 99] width 40 height 12
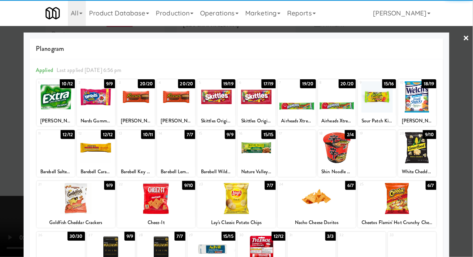
click at [173, 105] on div at bounding box center [176, 96] width 38 height 31
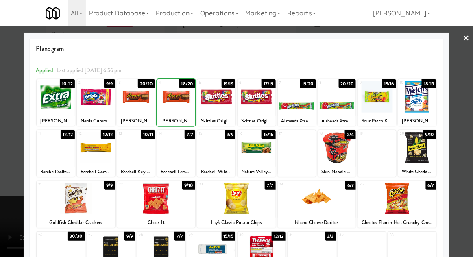
click at [467, 125] on div at bounding box center [236, 128] width 473 height 257
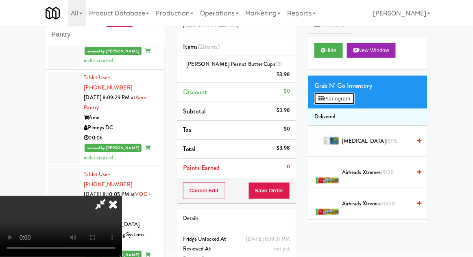
click at [345, 99] on button "Planogram" at bounding box center [334, 99] width 40 height 12
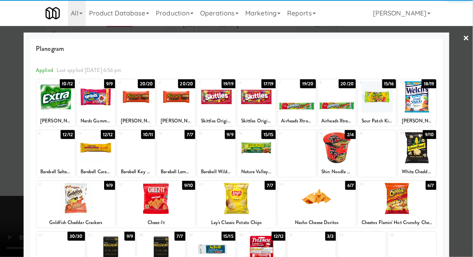
click at [253, 152] on div at bounding box center [256, 147] width 38 height 31
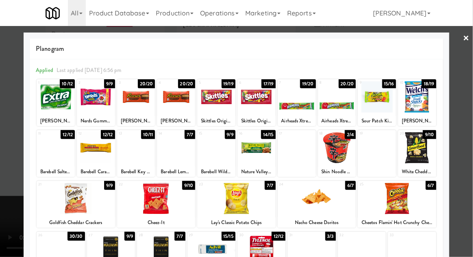
click at [463, 132] on div at bounding box center [236, 128] width 473 height 257
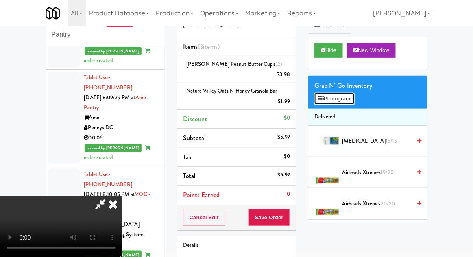
click at [350, 100] on button "Planogram" at bounding box center [334, 99] width 40 height 12
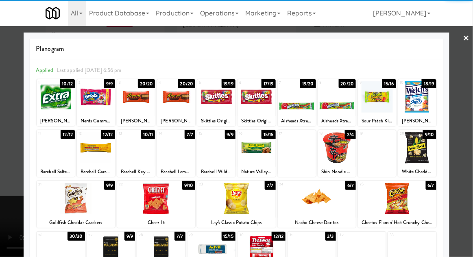
click at [469, 117] on div at bounding box center [236, 128] width 473 height 257
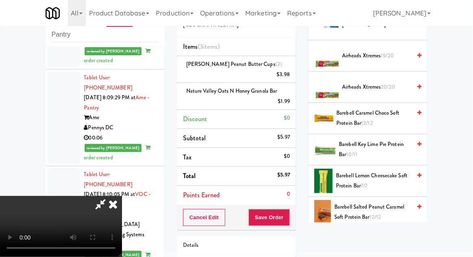
scroll to position [30, 0]
click at [288, 209] on button "Save Order" at bounding box center [268, 217] width 41 height 17
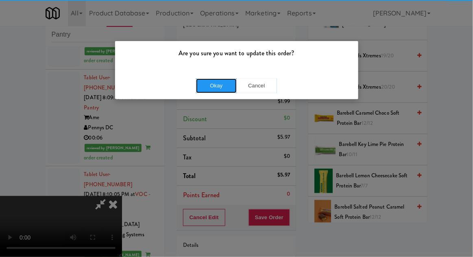
click at [211, 89] on button "Okay" at bounding box center [216, 85] width 41 height 15
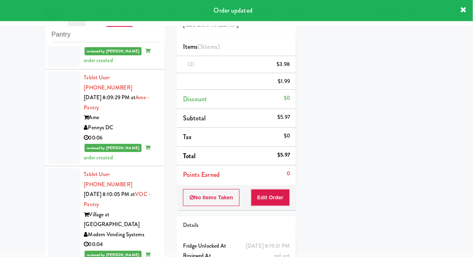
scroll to position [0, 0]
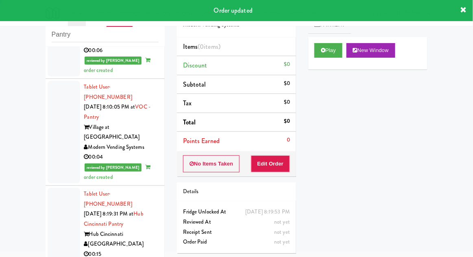
scroll to position [1728, 0]
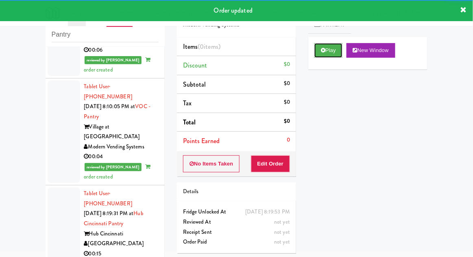
click at [316, 50] on button "Play" at bounding box center [328, 50] width 28 height 15
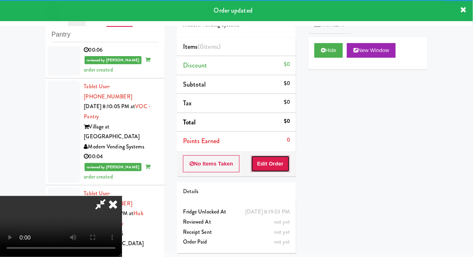
click at [273, 165] on button "Edit Order" at bounding box center [270, 163] width 39 height 17
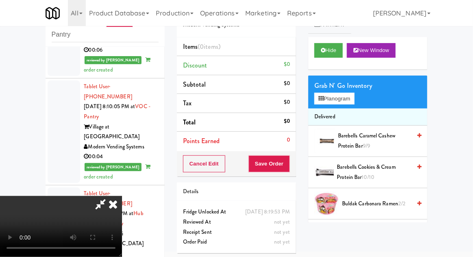
scroll to position [0, 0]
click at [349, 102] on button "Planogram" at bounding box center [334, 99] width 40 height 12
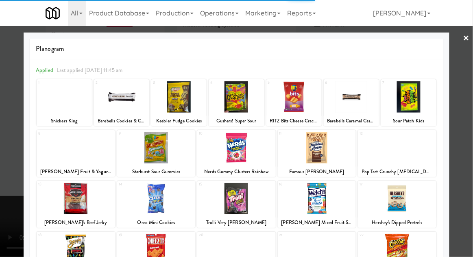
scroll to position [58, 0]
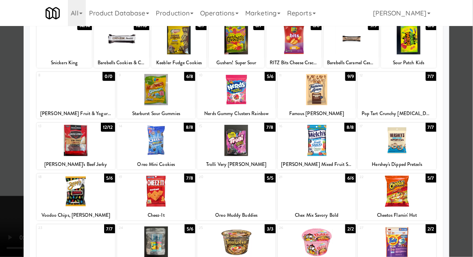
click at [316, 192] on div at bounding box center [317, 191] width 78 height 31
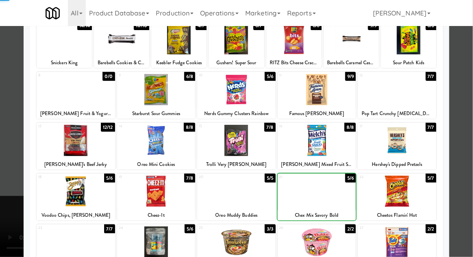
click at [467, 124] on div at bounding box center [236, 128] width 473 height 257
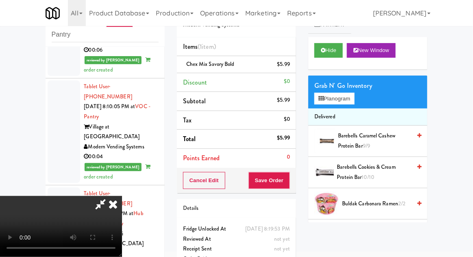
click at [288, 67] on div "$5.99" at bounding box center [283, 64] width 13 height 10
click at [291, 68] on icon at bounding box center [291, 67] width 4 height 5
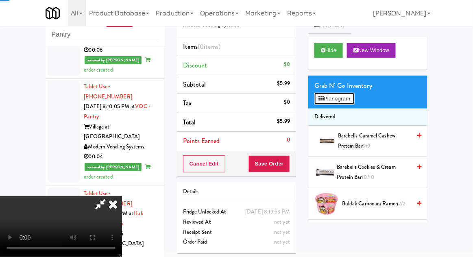
click at [328, 97] on button "Planogram" at bounding box center [334, 99] width 40 height 12
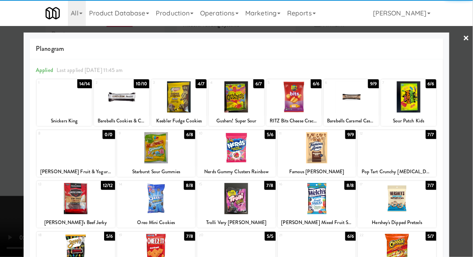
click at [235, 256] on div at bounding box center [236, 249] width 78 height 31
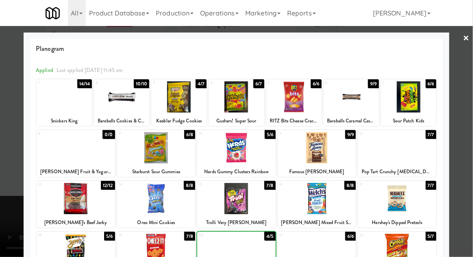
click at [465, 123] on div at bounding box center [236, 128] width 473 height 257
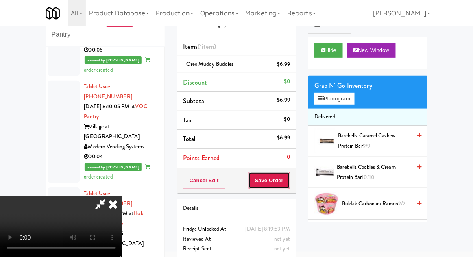
click at [286, 177] on button "Save Order" at bounding box center [268, 180] width 41 height 17
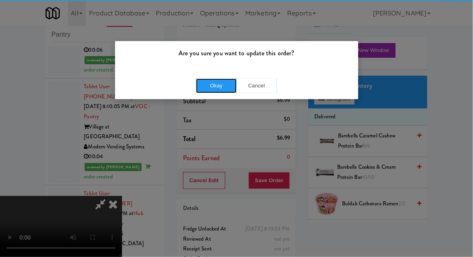
click at [228, 81] on button "Okay" at bounding box center [216, 85] width 41 height 15
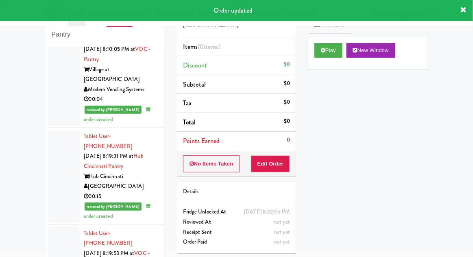
scroll to position [1808, 0]
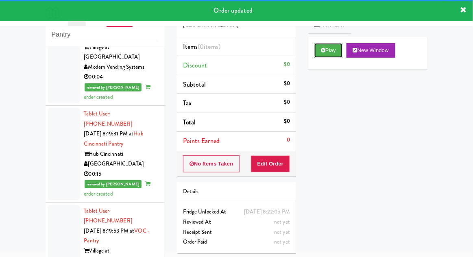
click at [316, 52] on button "Play" at bounding box center [328, 50] width 28 height 15
click at [272, 169] on button "Edit Order" at bounding box center [270, 163] width 39 height 17
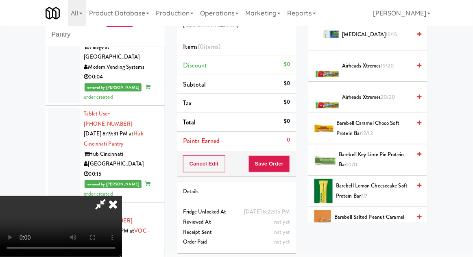
scroll to position [0, 0]
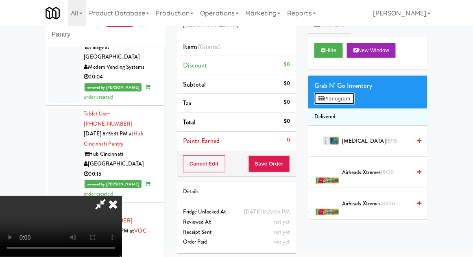
click at [354, 99] on button "Planogram" at bounding box center [334, 99] width 40 height 12
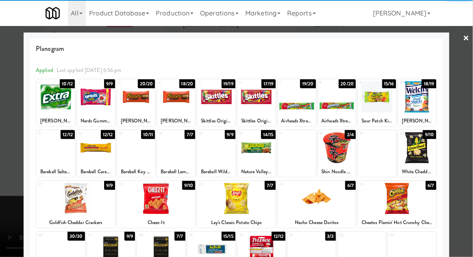
click at [177, 101] on div at bounding box center [176, 96] width 38 height 31
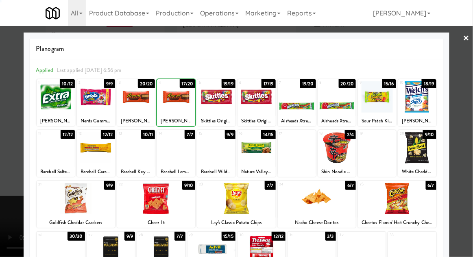
click at [467, 111] on div at bounding box center [236, 128] width 473 height 257
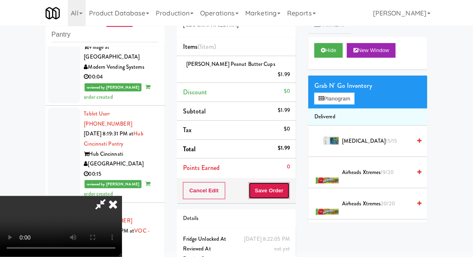
click at [289, 182] on button "Save Order" at bounding box center [268, 190] width 41 height 17
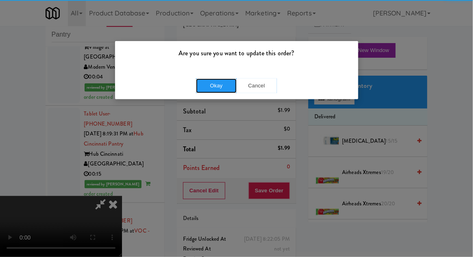
click at [225, 87] on button "Okay" at bounding box center [216, 85] width 41 height 15
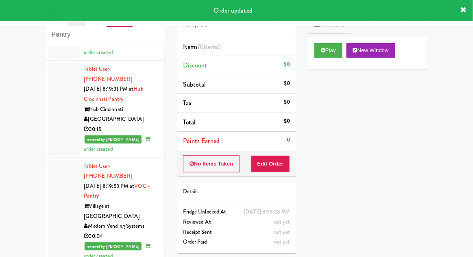
scroll to position [1897, 0]
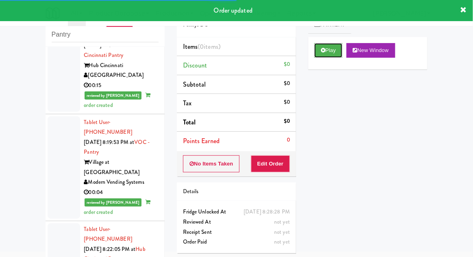
click at [316, 50] on button "Play" at bounding box center [328, 50] width 28 height 15
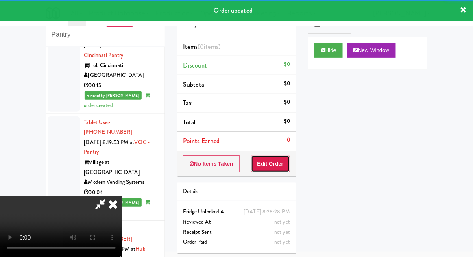
click at [277, 162] on button "Edit Order" at bounding box center [270, 163] width 39 height 17
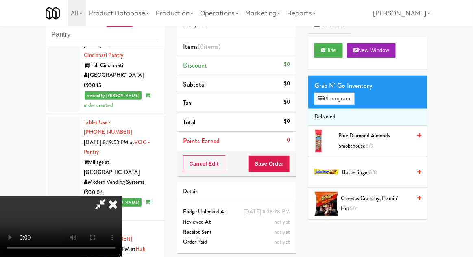
scroll to position [0, 0]
click at [351, 97] on button "Planogram" at bounding box center [334, 99] width 40 height 12
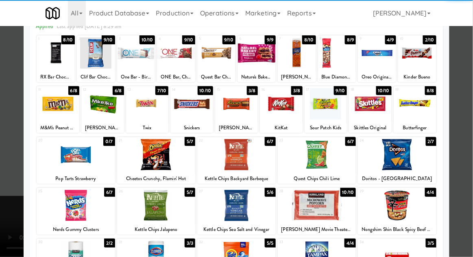
scroll to position [59, 0]
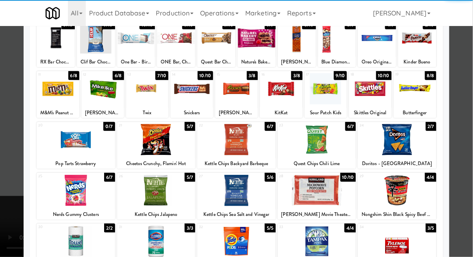
click at [152, 196] on div at bounding box center [156, 190] width 78 height 31
click at [467, 118] on div at bounding box center [236, 128] width 473 height 257
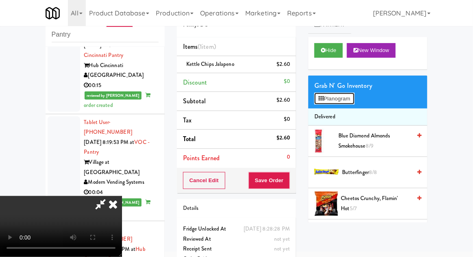
click at [349, 99] on button "Planogram" at bounding box center [334, 99] width 40 height 12
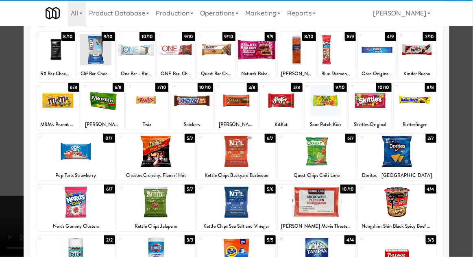
scroll to position [42, 0]
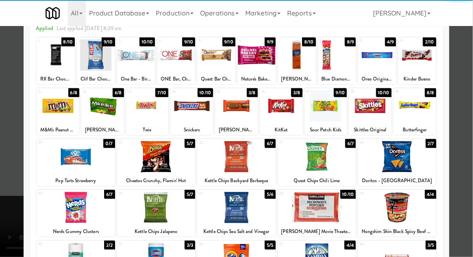
click at [392, 150] on div at bounding box center [397, 156] width 78 height 31
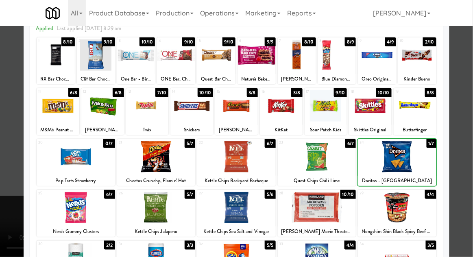
click at [468, 122] on div at bounding box center [236, 128] width 473 height 257
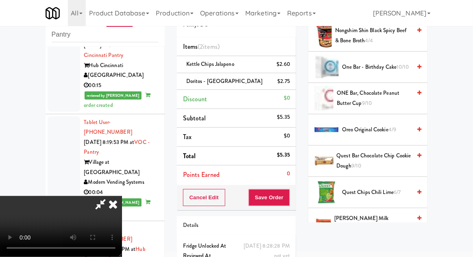
scroll to position [669, 0]
click at [392, 128] on span "4/9" at bounding box center [392, 129] width 8 height 8
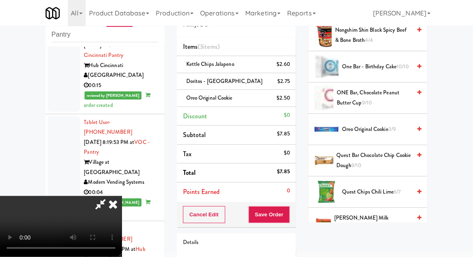
click at [393, 126] on span "3/9" at bounding box center [391, 129] width 7 height 8
click at [288, 219] on button "Save Order" at bounding box center [268, 214] width 41 height 17
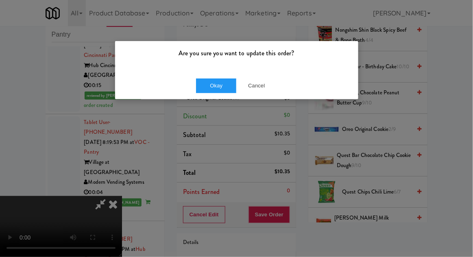
click at [219, 73] on div "Okay Cancel" at bounding box center [236, 85] width 243 height 27
click at [212, 89] on button "Okay" at bounding box center [216, 85] width 41 height 15
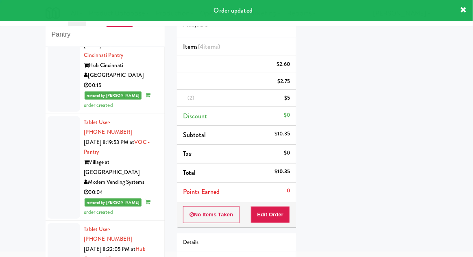
scroll to position [0, 0]
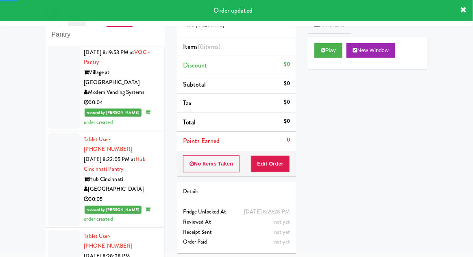
scroll to position [1990, 0]
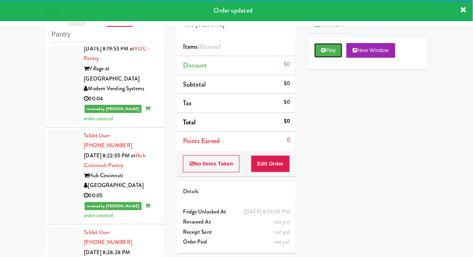
click at [317, 54] on button "Play" at bounding box center [328, 50] width 28 height 15
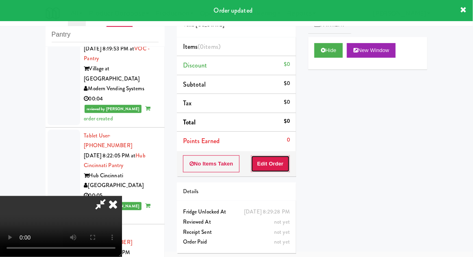
click at [264, 159] on button "Edit Order" at bounding box center [270, 163] width 39 height 17
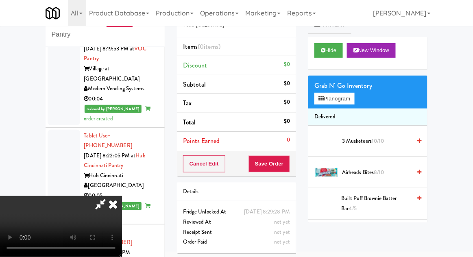
scroll to position [30, 0]
click at [354, 99] on button "Planogram" at bounding box center [334, 99] width 40 height 12
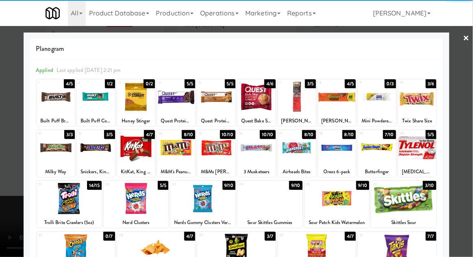
click at [303, 106] on div at bounding box center [297, 96] width 38 height 31
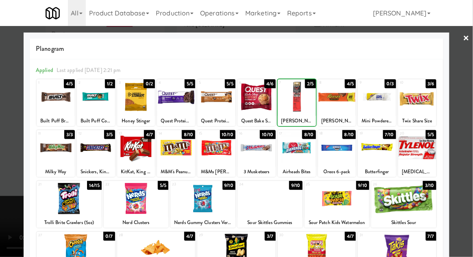
click at [472, 95] on div at bounding box center [236, 128] width 473 height 257
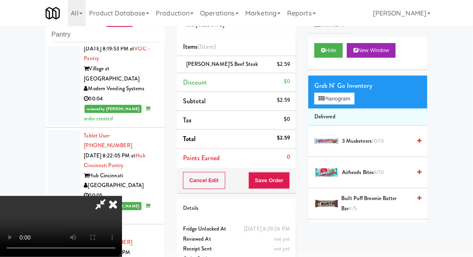
scroll to position [30, 0]
click at [354, 100] on button "Planogram" at bounding box center [334, 99] width 40 height 12
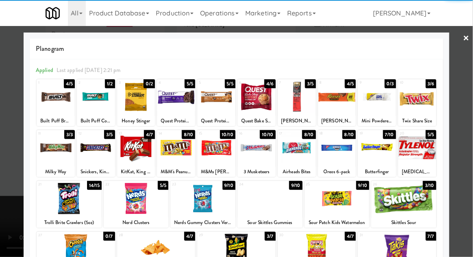
click at [94, 102] on div at bounding box center [96, 96] width 38 height 31
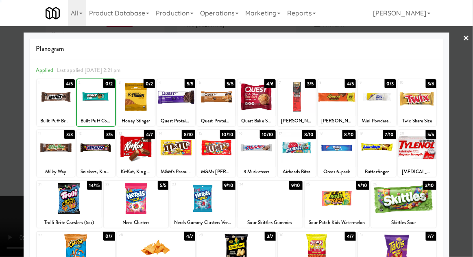
click at [468, 129] on div at bounding box center [236, 128] width 473 height 257
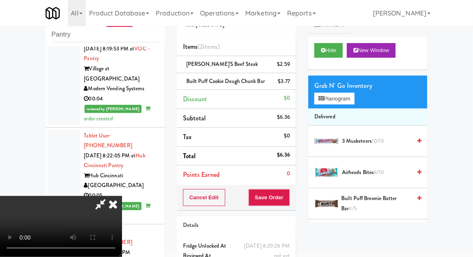
scroll to position [47, 0]
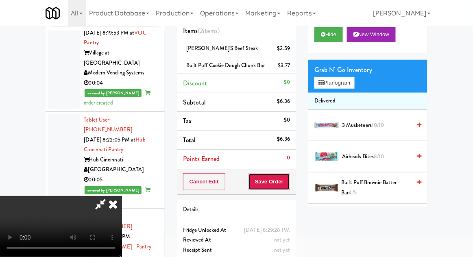
click at [290, 189] on button "Save Order" at bounding box center [268, 181] width 41 height 17
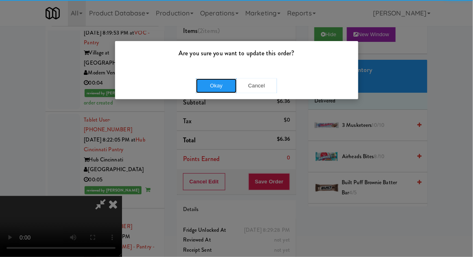
click at [200, 78] on button "Okay" at bounding box center [216, 85] width 41 height 15
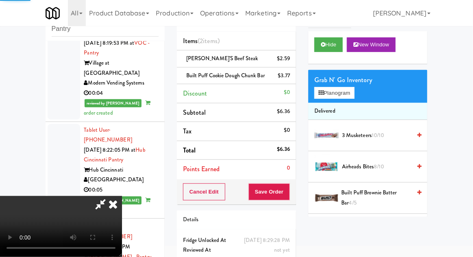
scroll to position [0, 0]
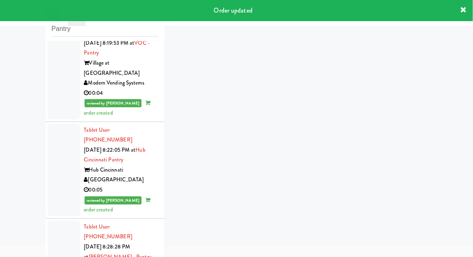
scroll to position [31, 0]
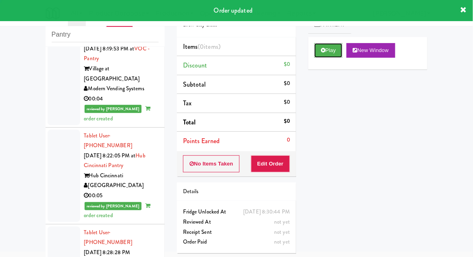
click at [337, 49] on button "Play" at bounding box center [328, 50] width 28 height 15
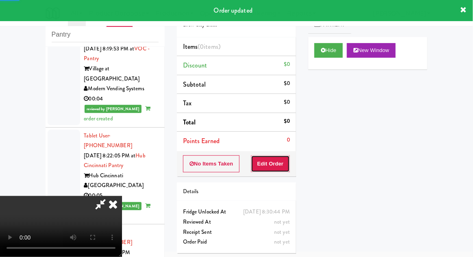
click at [276, 162] on button "Edit Order" at bounding box center [270, 163] width 39 height 17
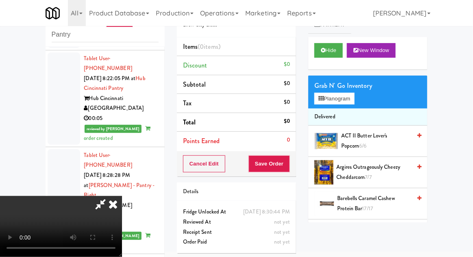
scroll to position [30, 0]
click at [351, 97] on button "Planogram" at bounding box center [334, 99] width 40 height 12
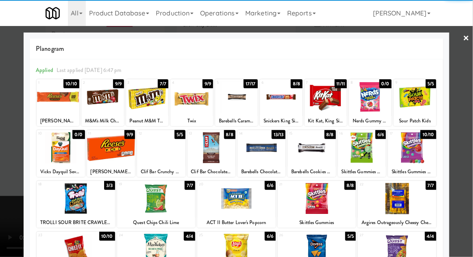
click at [68, 252] on div at bounding box center [76, 249] width 78 height 31
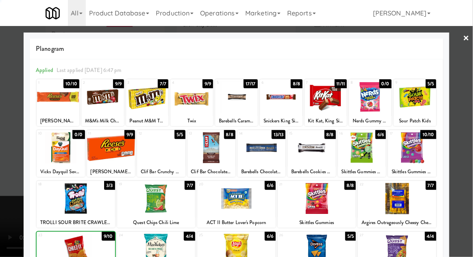
click at [468, 127] on div at bounding box center [236, 128] width 473 height 257
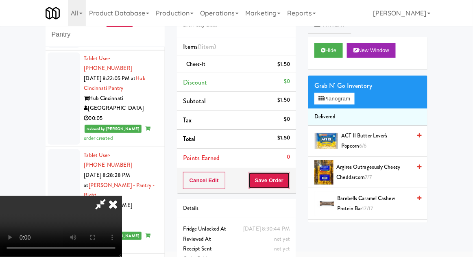
click at [289, 185] on button "Save Order" at bounding box center [268, 180] width 41 height 17
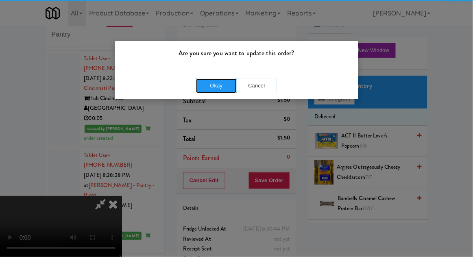
click at [206, 87] on button "Okay" at bounding box center [216, 85] width 41 height 15
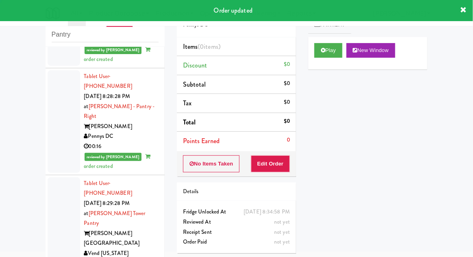
scroll to position [2150, 0]
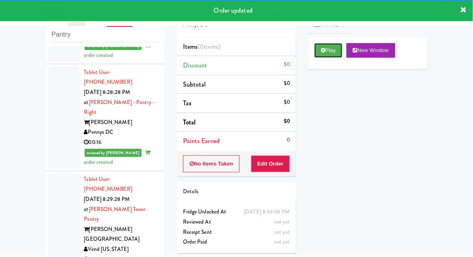
click at [323, 57] on button "Play" at bounding box center [328, 50] width 28 height 15
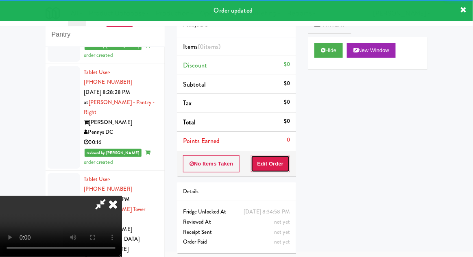
click at [277, 166] on button "Edit Order" at bounding box center [270, 163] width 39 height 17
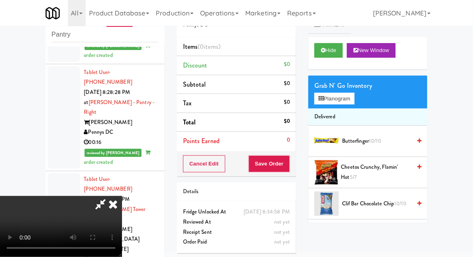
scroll to position [30, 0]
click at [344, 99] on button "Planogram" at bounding box center [334, 99] width 40 height 12
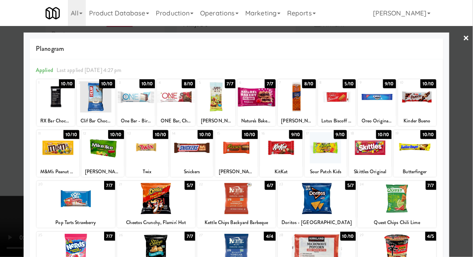
click at [158, 194] on div at bounding box center [156, 198] width 78 height 31
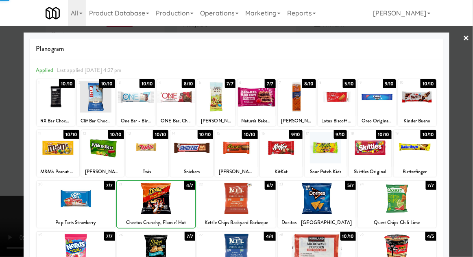
click at [469, 134] on div at bounding box center [236, 128] width 473 height 257
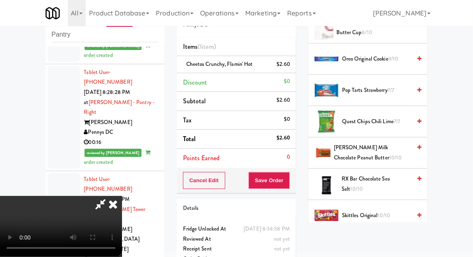
scroll to position [729, 0]
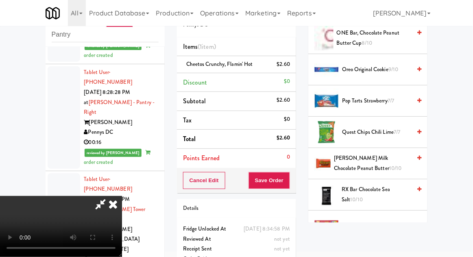
click at [398, 128] on span "7/7" at bounding box center [396, 132] width 7 height 8
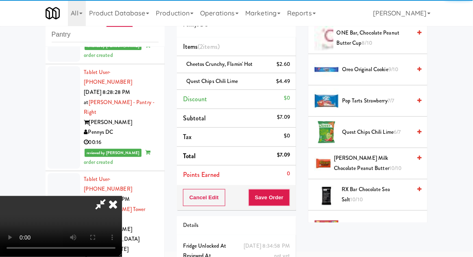
scroll to position [37, 0]
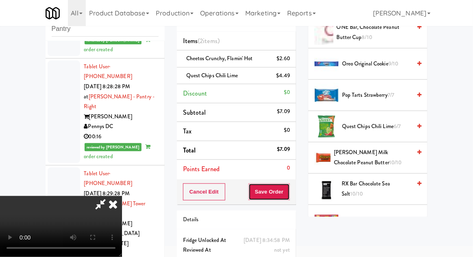
click at [284, 191] on button "Save Order" at bounding box center [268, 191] width 41 height 17
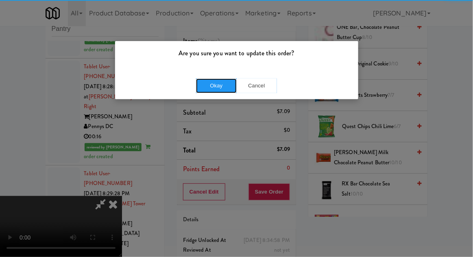
click at [210, 85] on button "Okay" at bounding box center [216, 85] width 41 height 15
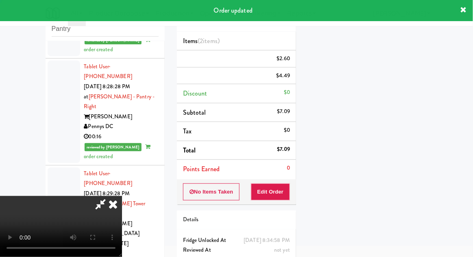
scroll to position [0, 0]
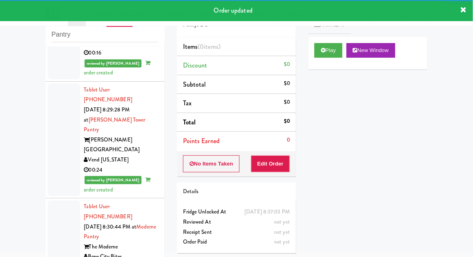
scroll to position [2240, 0]
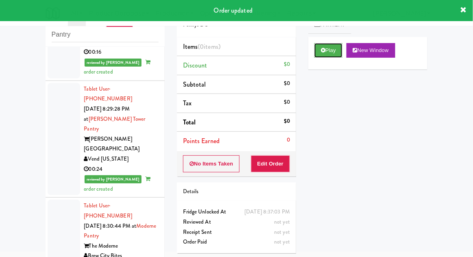
click at [327, 52] on button "Play" at bounding box center [328, 50] width 28 height 15
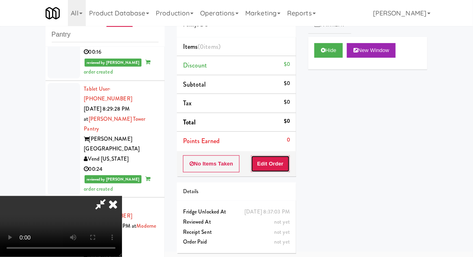
click at [278, 167] on button "Edit Order" at bounding box center [270, 163] width 39 height 17
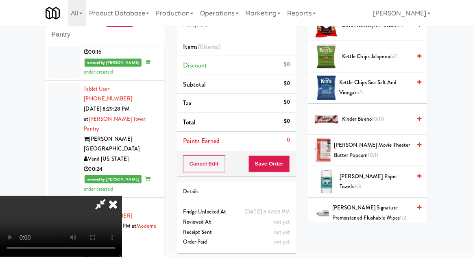
scroll to position [303, 0]
click at [387, 148] on span "[PERSON_NAME] Movie Theater Butter Popcorn 10/11" at bounding box center [372, 151] width 77 height 20
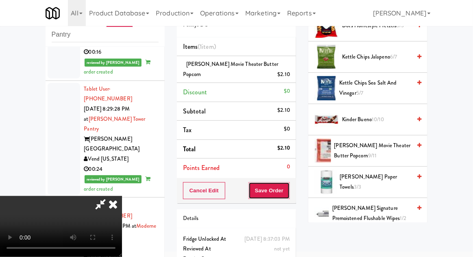
click at [284, 195] on button "Save Order" at bounding box center [268, 190] width 41 height 17
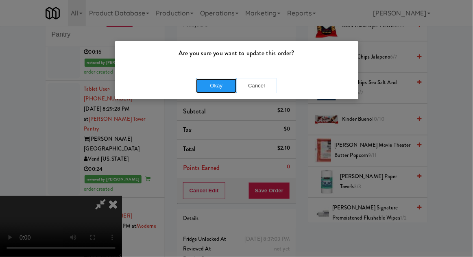
click at [208, 91] on button "Okay" at bounding box center [216, 85] width 41 height 15
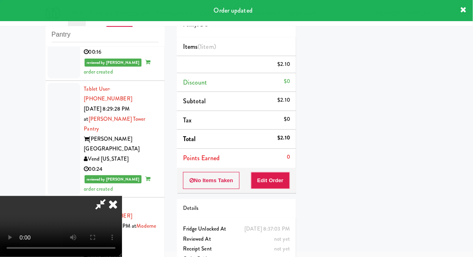
scroll to position [80, 0]
click at [281, 146] on li "Total $2.10" at bounding box center [236, 139] width 119 height 19
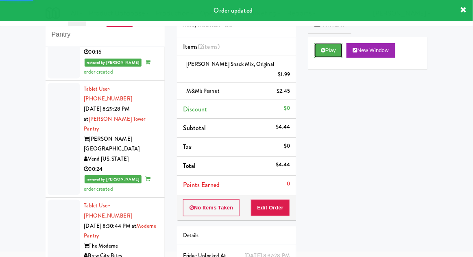
click at [328, 49] on button "Play" at bounding box center [328, 50] width 28 height 15
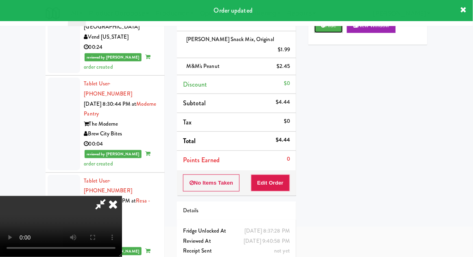
scroll to position [2337, 0]
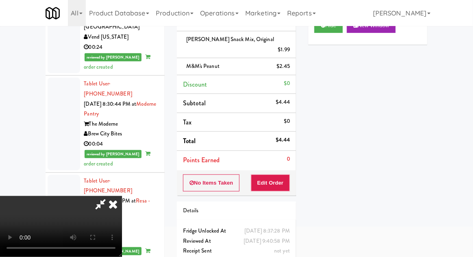
click at [117, 207] on icon at bounding box center [113, 204] width 18 height 16
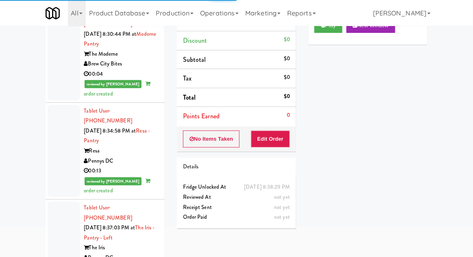
scroll to position [2411, 0]
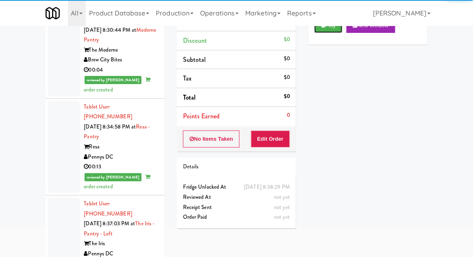
click at [335, 33] on button "Play" at bounding box center [328, 25] width 28 height 15
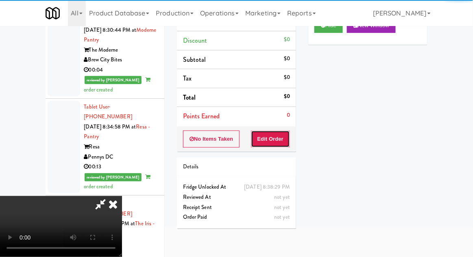
click at [273, 141] on button "Edit Order" at bounding box center [270, 138] width 39 height 17
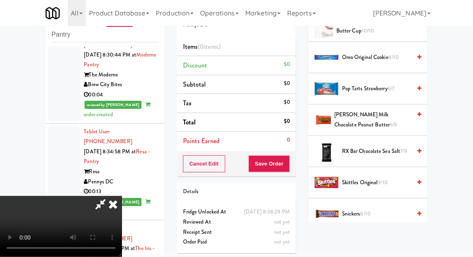
scroll to position [672, 0]
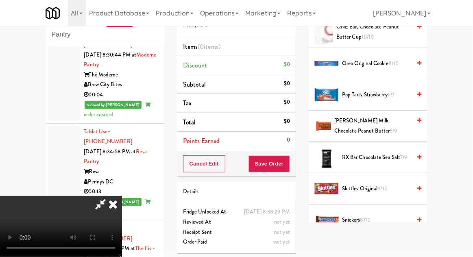
click at [397, 154] on span "RX Bar Chocolate Sea Salt 7/9" at bounding box center [376, 157] width 69 height 10
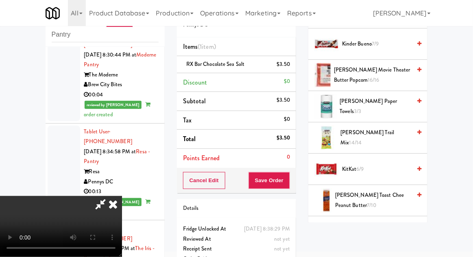
scroll to position [376, 0]
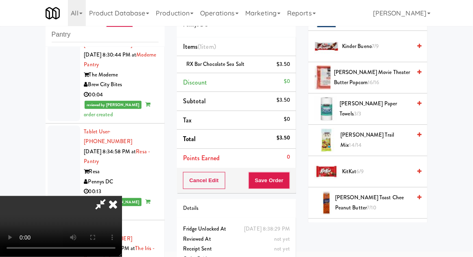
click at [378, 167] on span "KitKat 6/9" at bounding box center [376, 172] width 69 height 10
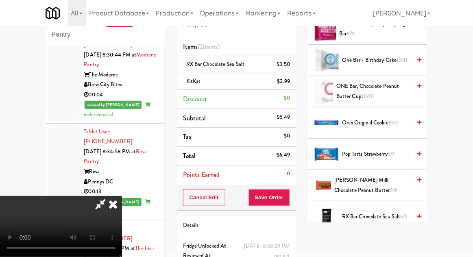
scroll to position [613, 0]
click at [391, 153] on span "6/7" at bounding box center [390, 154] width 7 height 8
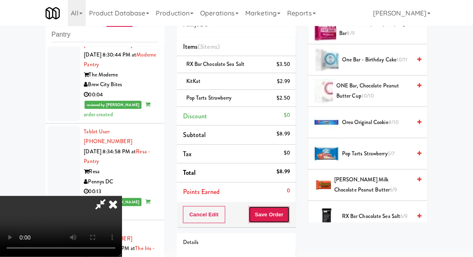
click at [289, 216] on button "Save Order" at bounding box center [268, 214] width 41 height 17
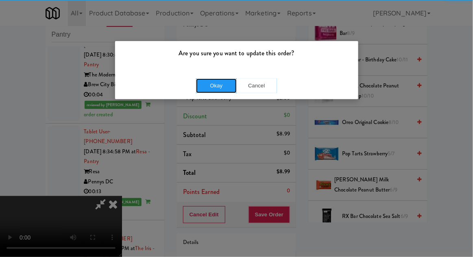
click at [213, 85] on button "Okay" at bounding box center [216, 85] width 41 height 15
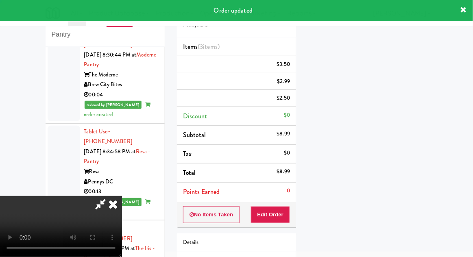
scroll to position [80, 0]
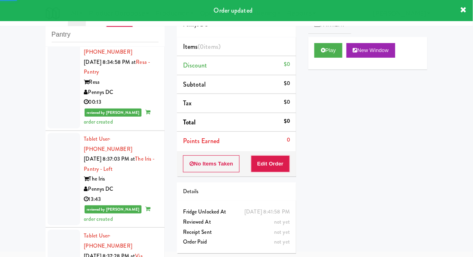
scroll to position [2502, 0]
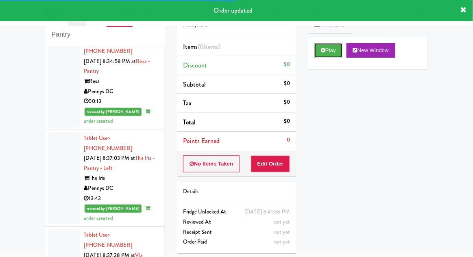
click at [323, 56] on button "Play" at bounding box center [328, 50] width 28 height 15
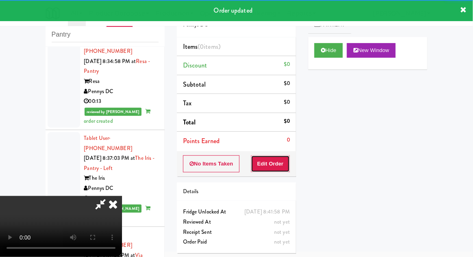
click at [270, 169] on button "Edit Order" at bounding box center [270, 163] width 39 height 17
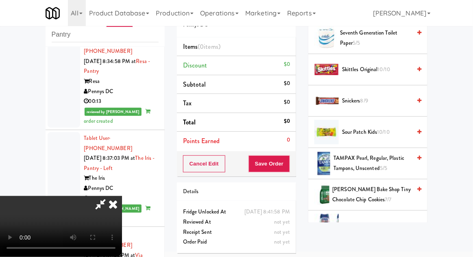
scroll to position [792, 0]
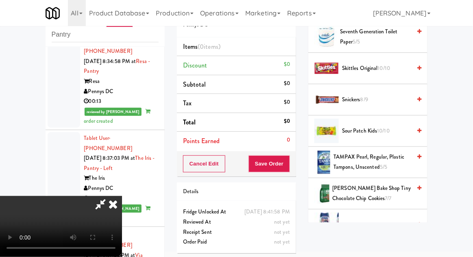
click at [384, 191] on span "[PERSON_NAME] Bake Shop Tiny Chocolate Chip Cookies 7/7" at bounding box center [371, 193] width 79 height 20
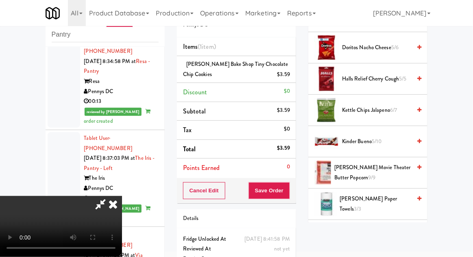
scroll to position [187, 0]
click at [381, 138] on span "5/10" at bounding box center [376, 141] width 10 height 8
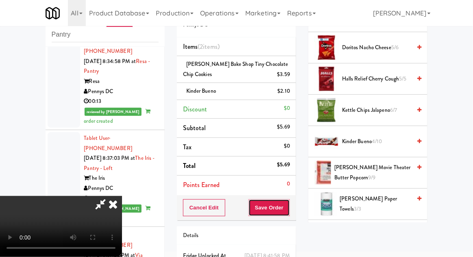
click at [286, 203] on button "Save Order" at bounding box center [268, 207] width 41 height 17
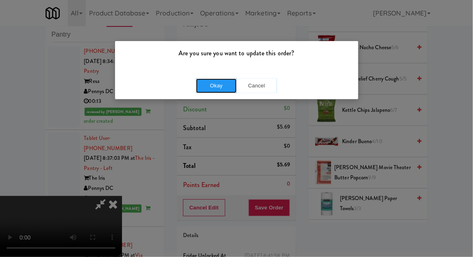
click at [213, 87] on button "Okay" at bounding box center [216, 85] width 41 height 15
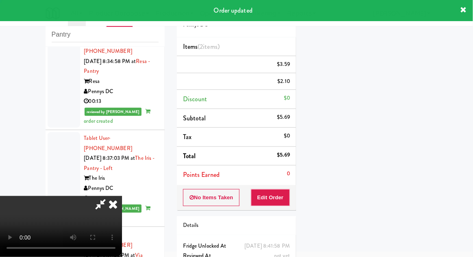
scroll to position [0, 0]
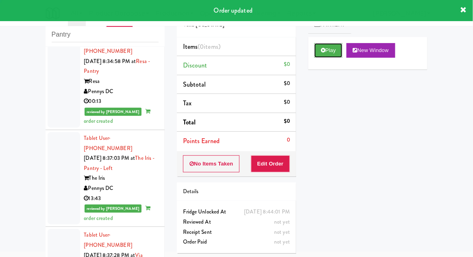
click at [315, 54] on button "Play" at bounding box center [328, 50] width 28 height 15
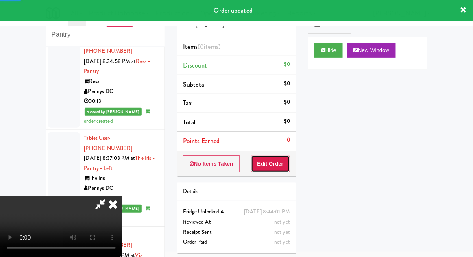
click at [271, 170] on button "Edit Order" at bounding box center [270, 163] width 39 height 17
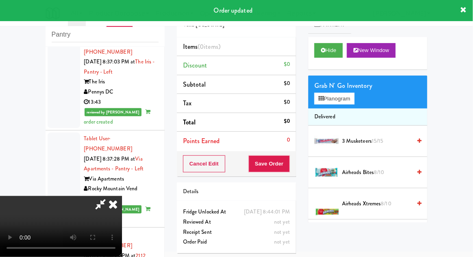
scroll to position [2597, 0]
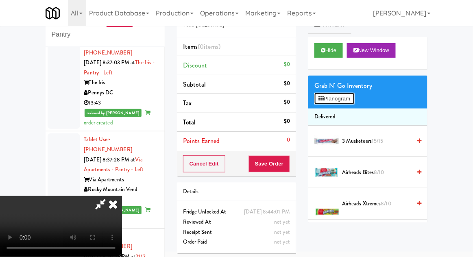
click at [352, 95] on button "Planogram" at bounding box center [334, 99] width 40 height 12
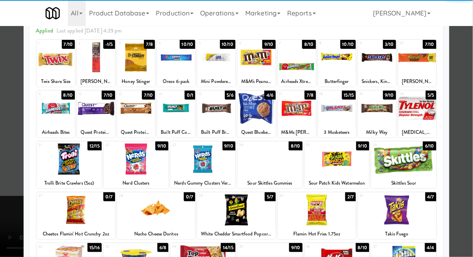
scroll to position [38, 0]
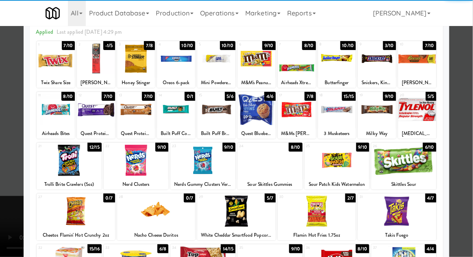
click at [241, 215] on div at bounding box center [236, 210] width 78 height 31
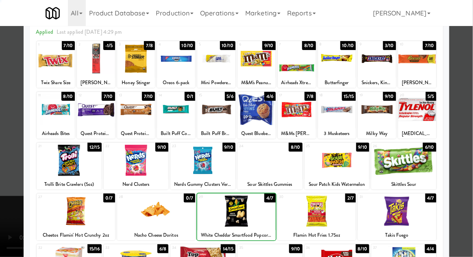
click at [466, 141] on div at bounding box center [236, 128] width 473 height 257
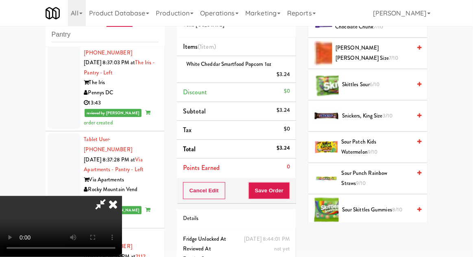
scroll to position [744, 0]
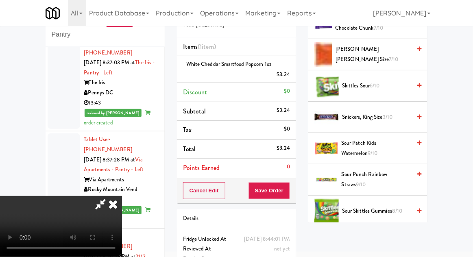
click at [397, 141] on span "Sour Patch Kids Watermelon 9/10" at bounding box center [376, 148] width 70 height 20
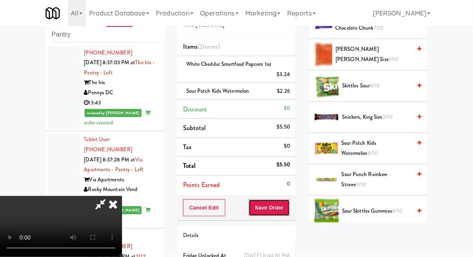
click at [289, 211] on button "Save Order" at bounding box center [268, 207] width 41 height 17
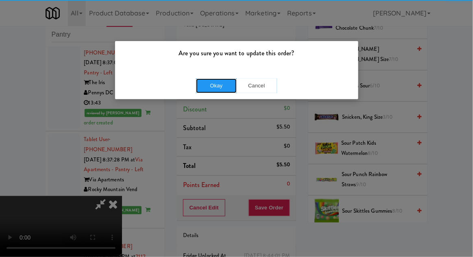
click at [218, 92] on button "Okay" at bounding box center [216, 85] width 41 height 15
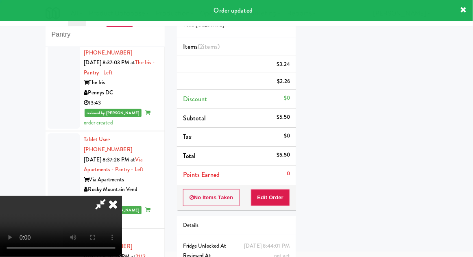
scroll to position [80, 0]
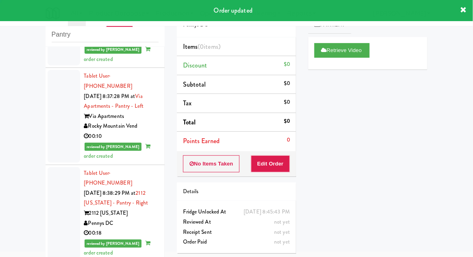
scroll to position [2684, 0]
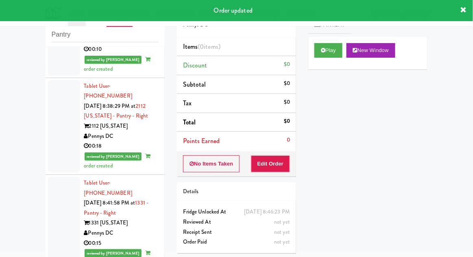
scroll to position [2750, 0]
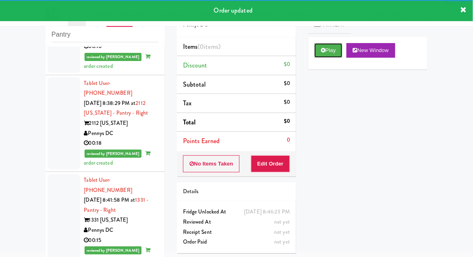
click at [328, 56] on button "Play" at bounding box center [328, 50] width 28 height 15
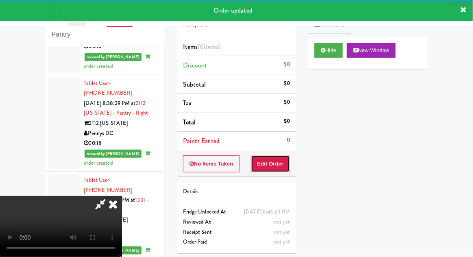
click at [278, 158] on button "Edit Order" at bounding box center [270, 163] width 39 height 17
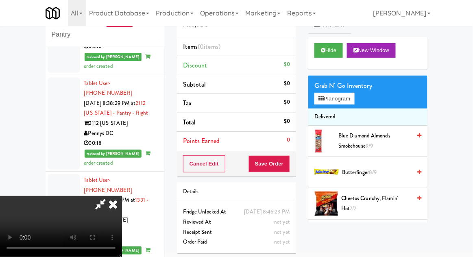
scroll to position [0, 0]
click at [351, 103] on button "Planogram" at bounding box center [334, 99] width 40 height 12
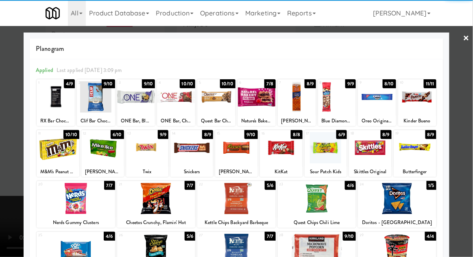
click at [132, 106] on div at bounding box center [136, 96] width 38 height 31
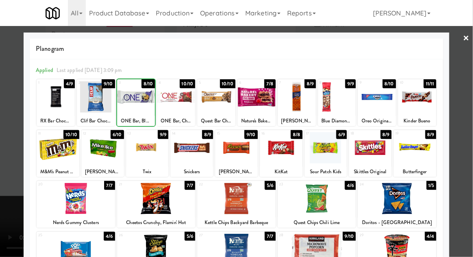
click at [467, 135] on div at bounding box center [236, 128] width 473 height 257
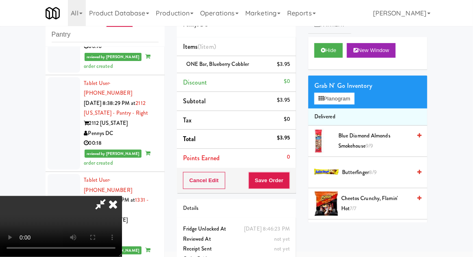
scroll to position [30, 0]
click at [289, 178] on button "Save Order" at bounding box center [268, 180] width 41 height 17
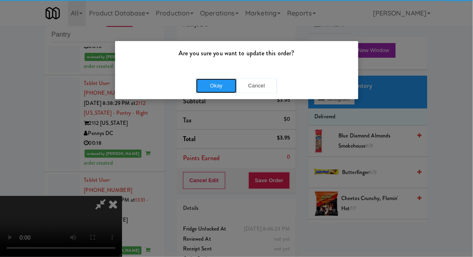
click at [214, 85] on button "Okay" at bounding box center [216, 85] width 41 height 15
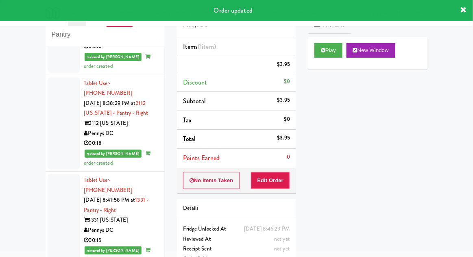
scroll to position [0, 0]
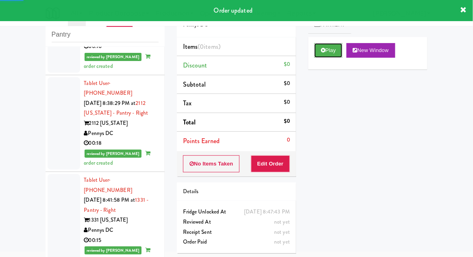
click at [322, 54] on button "Play" at bounding box center [328, 50] width 28 height 15
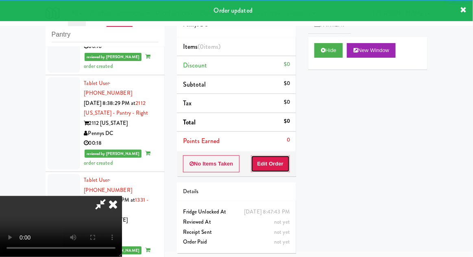
click at [278, 165] on button "Edit Order" at bounding box center [270, 163] width 39 height 17
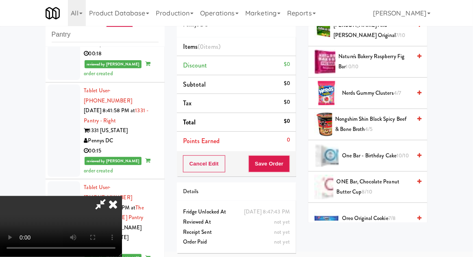
scroll to position [486, 0]
click at [386, 182] on span "ONE Bar, Chocolate Peanut Butter Cup 8/10" at bounding box center [373, 187] width 74 height 20
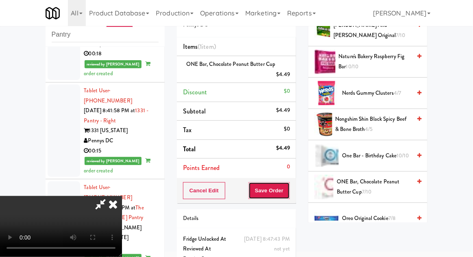
click at [289, 189] on button "Save Order" at bounding box center [268, 190] width 41 height 17
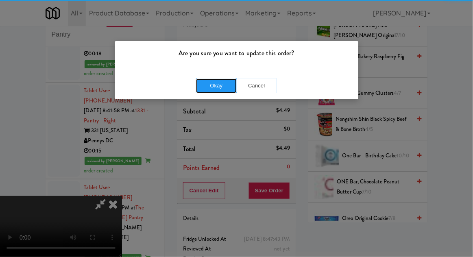
click at [214, 83] on button "Okay" at bounding box center [216, 85] width 41 height 15
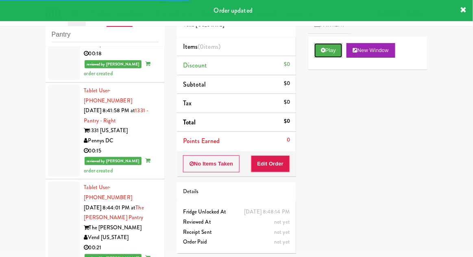
click at [325, 49] on icon at bounding box center [323, 50] width 4 height 5
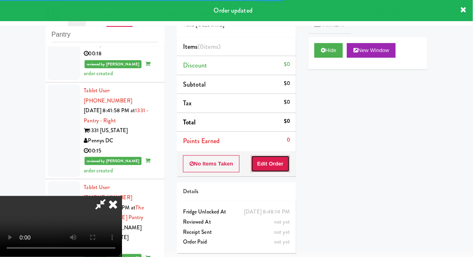
click at [273, 163] on button "Edit Order" at bounding box center [270, 163] width 39 height 17
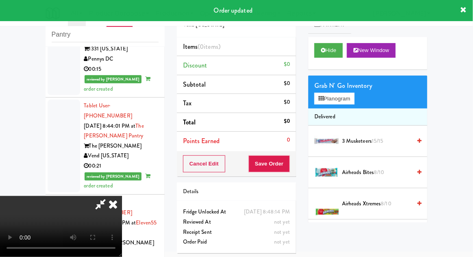
scroll to position [2921, 0]
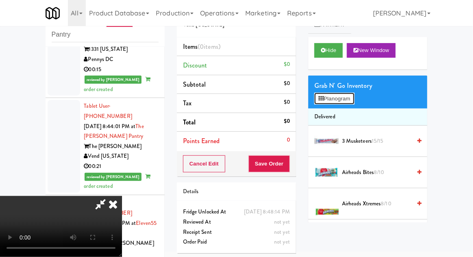
click at [353, 100] on button "Planogram" at bounding box center [334, 99] width 40 height 12
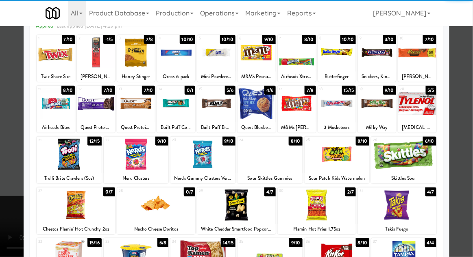
scroll to position [57, 0]
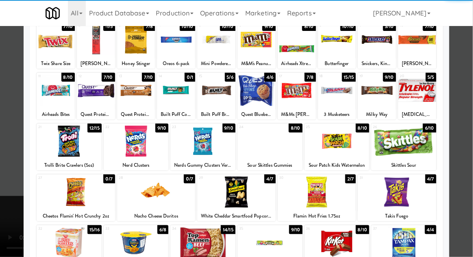
click at [66, 255] on div at bounding box center [69, 242] width 65 height 31
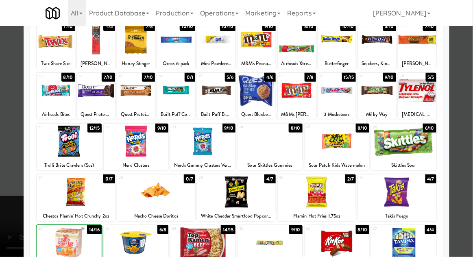
click at [462, 134] on div at bounding box center [236, 128] width 473 height 257
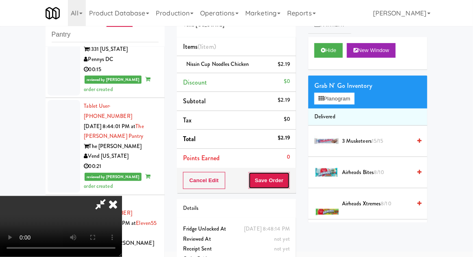
click at [287, 186] on button "Save Order" at bounding box center [268, 180] width 41 height 17
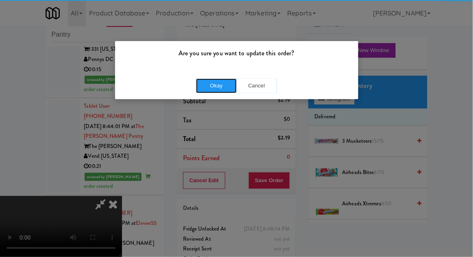
click at [206, 82] on button "Okay" at bounding box center [216, 85] width 41 height 15
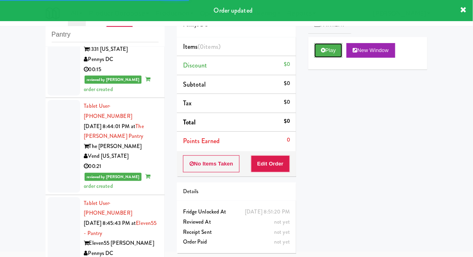
click at [321, 56] on button "Play" at bounding box center [328, 50] width 28 height 15
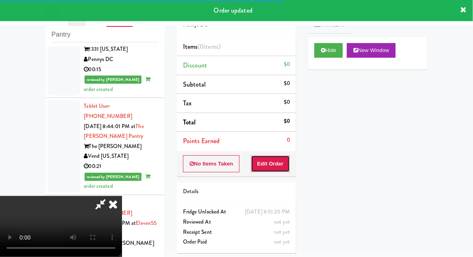
click at [263, 167] on button "Edit Order" at bounding box center [270, 163] width 39 height 17
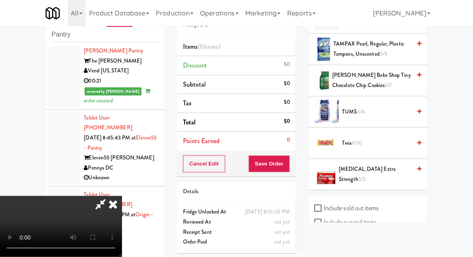
scroll to position [864, 0]
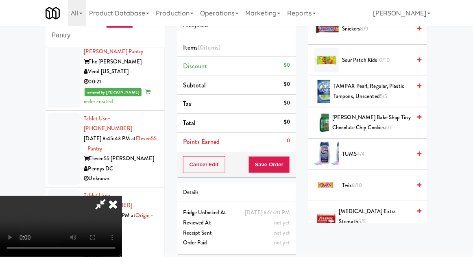
click at [374, 180] on span "Twix 8/10" at bounding box center [376, 185] width 69 height 10
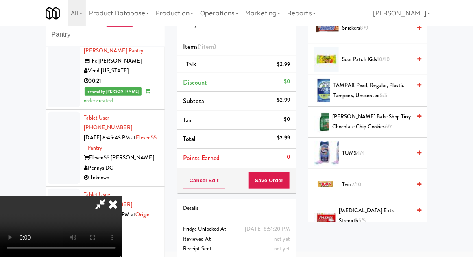
scroll to position [30, 0]
click at [285, 176] on button "Save Order" at bounding box center [268, 180] width 41 height 17
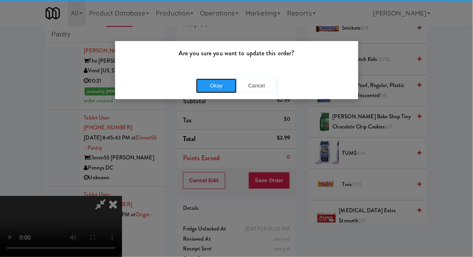
click at [217, 86] on button "Okay" at bounding box center [216, 85] width 41 height 15
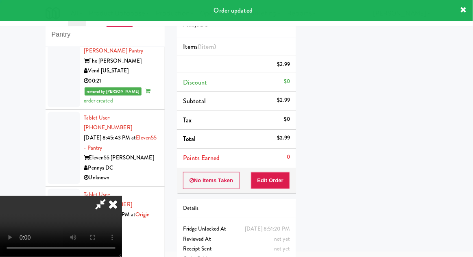
scroll to position [0, 0]
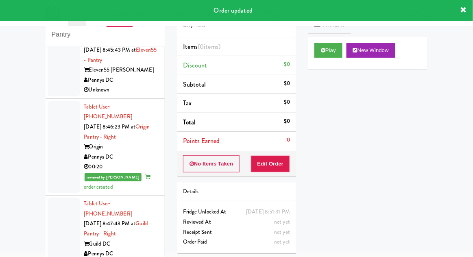
scroll to position [3097, 0]
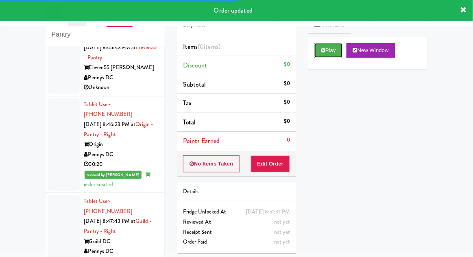
click at [332, 50] on button "Play" at bounding box center [328, 50] width 28 height 15
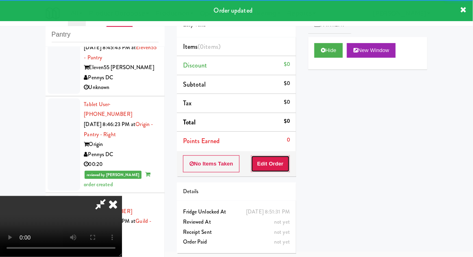
click at [286, 158] on button "Edit Order" at bounding box center [270, 163] width 39 height 17
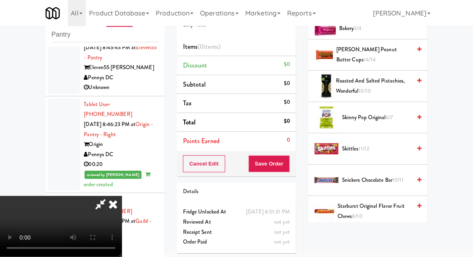
scroll to position [845, 0]
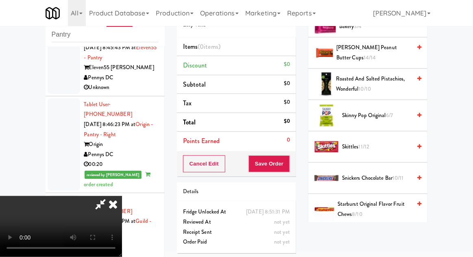
click at [389, 200] on span "Starburst Original Flavor Fruit Chews 8/10" at bounding box center [374, 209] width 74 height 20
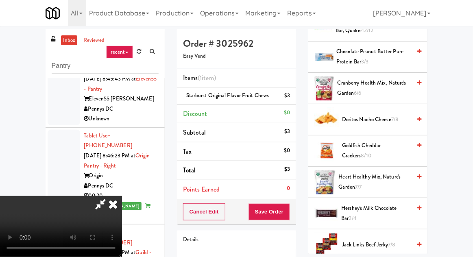
scroll to position [0, 0]
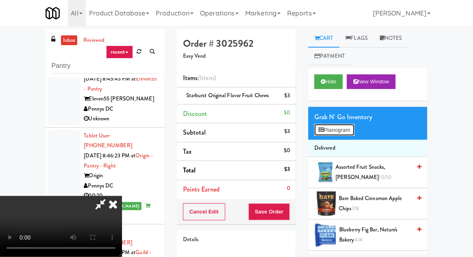
click at [352, 125] on button "Planogram" at bounding box center [334, 130] width 40 height 12
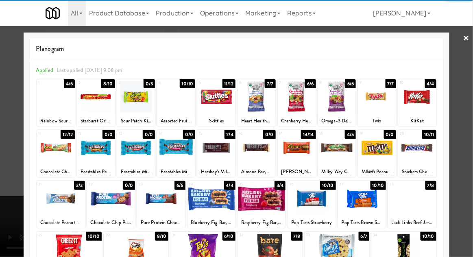
click at [57, 100] on div at bounding box center [56, 96] width 38 height 31
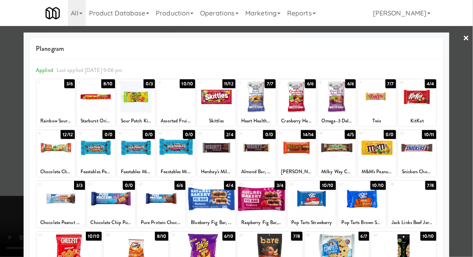
click at [463, 132] on div at bounding box center [236, 128] width 473 height 257
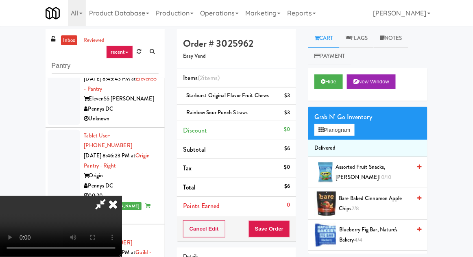
scroll to position [30, 0]
click at [284, 227] on button "Save Order" at bounding box center [268, 228] width 41 height 17
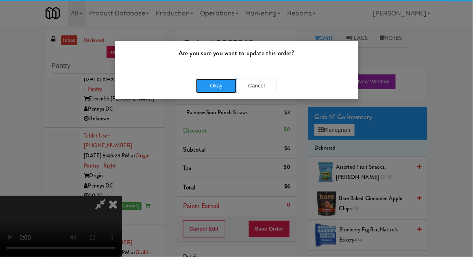
click at [220, 89] on button "Okay" at bounding box center [216, 85] width 41 height 15
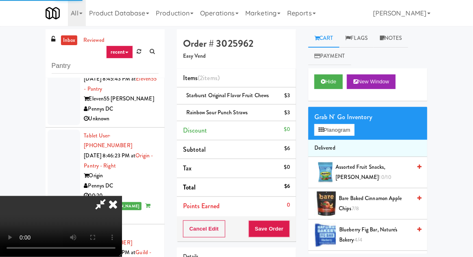
scroll to position [0, 0]
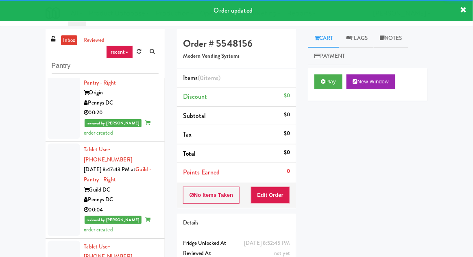
scroll to position [3176, 0]
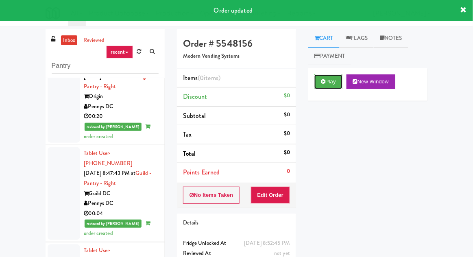
click at [327, 85] on button "Play" at bounding box center [328, 81] width 28 height 15
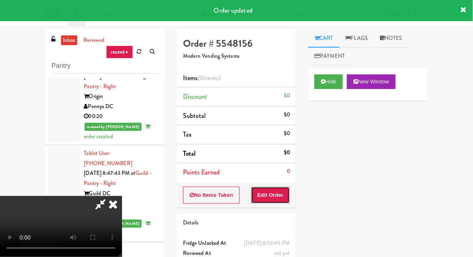
click at [280, 196] on button "Edit Order" at bounding box center [270, 195] width 39 height 17
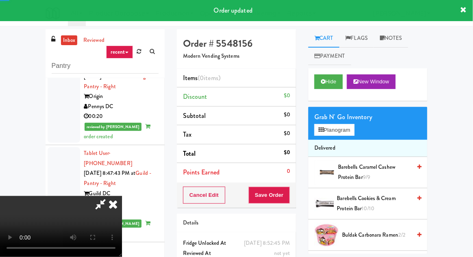
scroll to position [31, 0]
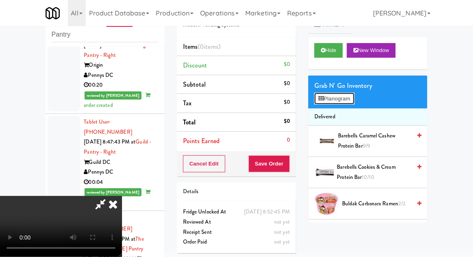
click at [352, 100] on button "Planogram" at bounding box center [334, 99] width 40 height 12
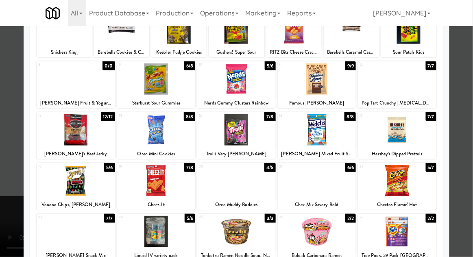
scroll to position [71, 0]
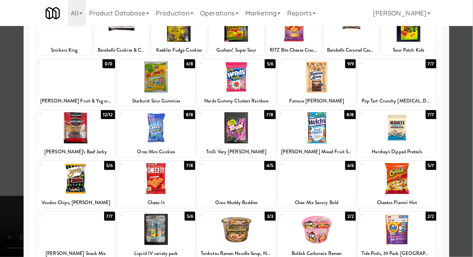
click at [225, 186] on div at bounding box center [236, 178] width 78 height 31
click at [466, 134] on div at bounding box center [236, 128] width 473 height 257
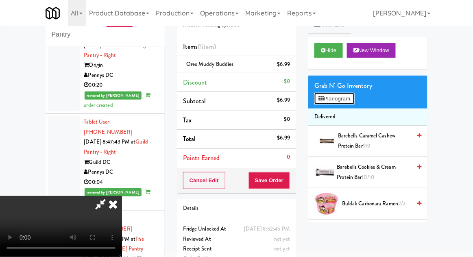
click at [353, 93] on button "Planogram" at bounding box center [334, 99] width 40 height 12
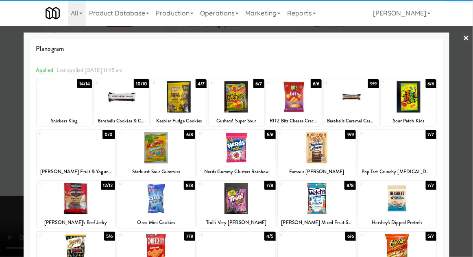
click at [170, 101] on div at bounding box center [178, 96] width 55 height 31
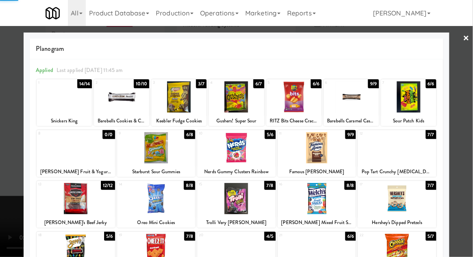
click at [463, 134] on div at bounding box center [236, 128] width 473 height 257
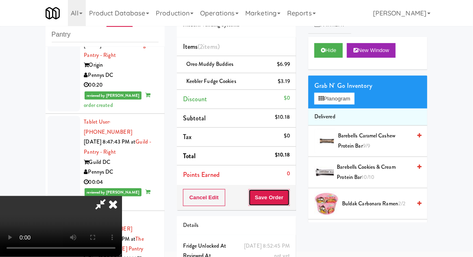
click at [289, 197] on button "Save Order" at bounding box center [268, 197] width 41 height 17
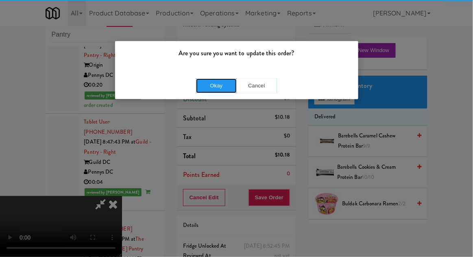
click at [209, 86] on button "Okay" at bounding box center [216, 85] width 41 height 15
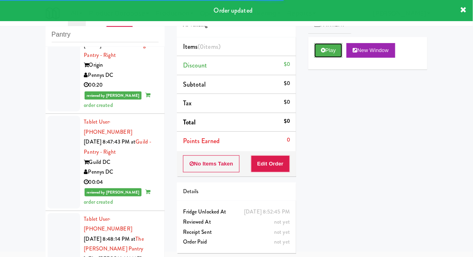
click at [318, 49] on button "Play" at bounding box center [328, 50] width 28 height 15
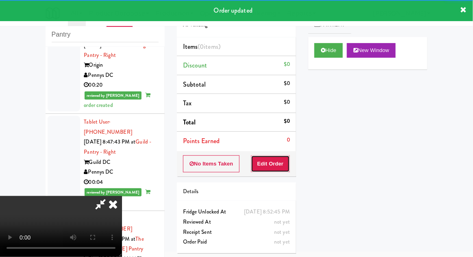
click at [267, 161] on button "Edit Order" at bounding box center [270, 163] width 39 height 17
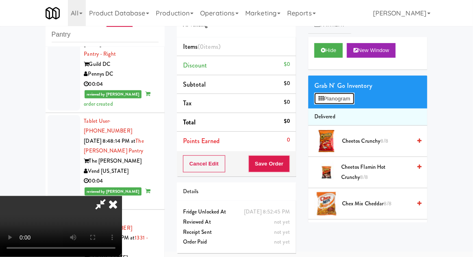
click at [354, 97] on button "Planogram" at bounding box center [334, 99] width 40 height 12
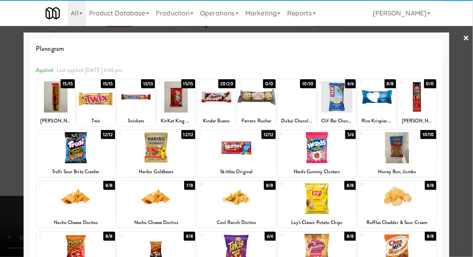
click at [298, 102] on div at bounding box center [297, 96] width 38 height 31
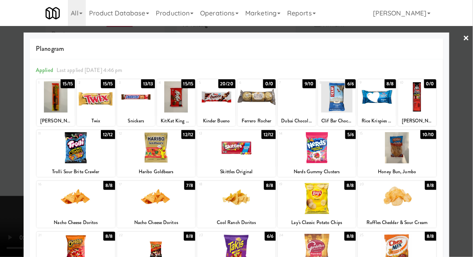
click at [467, 127] on div at bounding box center [236, 128] width 473 height 257
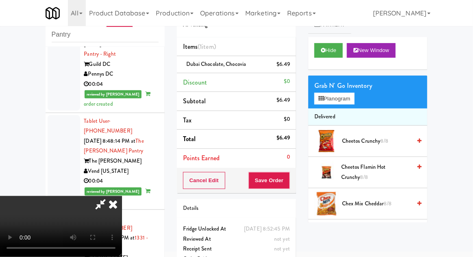
click at [293, 69] on li "Dubai Chocolate, Chocovia $6.49" at bounding box center [236, 64] width 119 height 17
click at [291, 67] on icon at bounding box center [291, 67] width 4 height 5
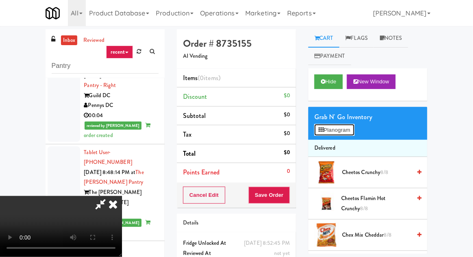
click at [352, 125] on button "Planogram" at bounding box center [334, 130] width 40 height 12
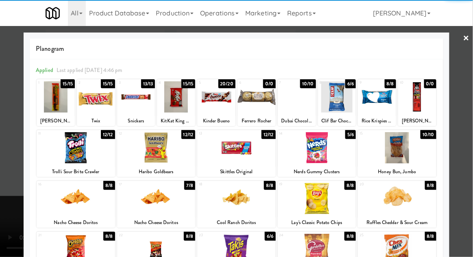
click at [291, 100] on div at bounding box center [297, 96] width 38 height 31
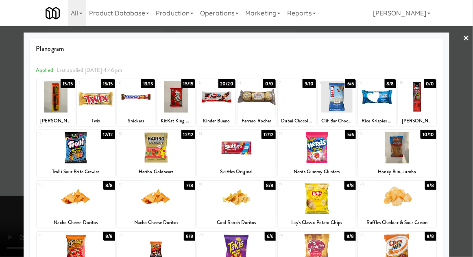
click at [470, 97] on div at bounding box center [236, 128] width 473 height 257
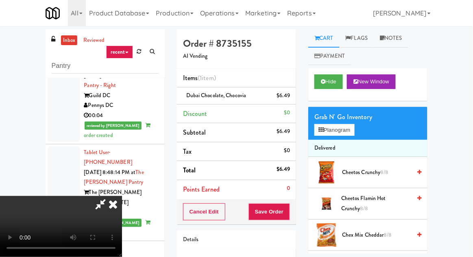
click at [362, 129] on div "Grab N' Go Inventory Planogram" at bounding box center [367, 123] width 119 height 33
click at [354, 130] on button "Planogram" at bounding box center [334, 130] width 40 height 12
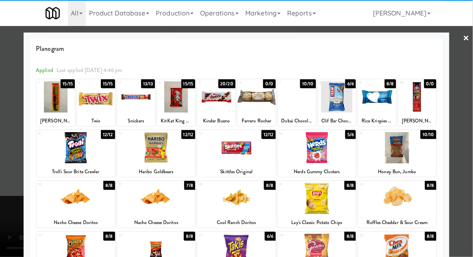
click at [296, 104] on div at bounding box center [297, 96] width 38 height 31
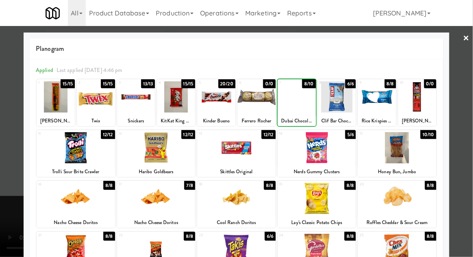
click at [472, 86] on div at bounding box center [236, 128] width 473 height 257
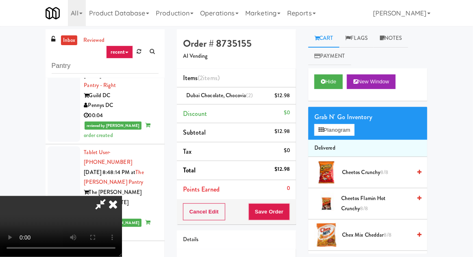
scroll to position [30, 0]
click at [288, 208] on button "Save Order" at bounding box center [268, 211] width 41 height 17
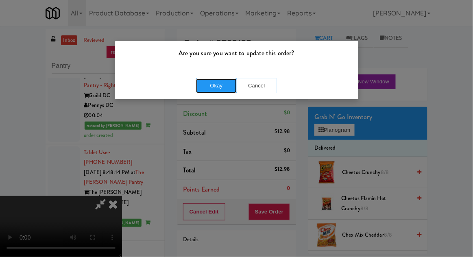
click at [211, 78] on button "Okay" at bounding box center [216, 85] width 41 height 15
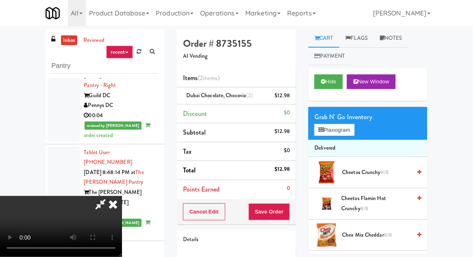
click at [207, 86] on div at bounding box center [236, 128] width 473 height 257
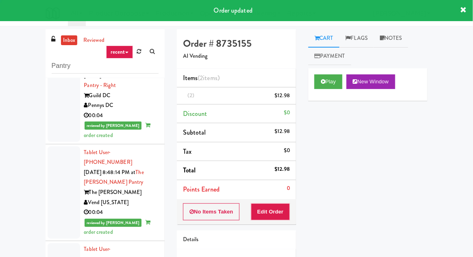
scroll to position [0, 0]
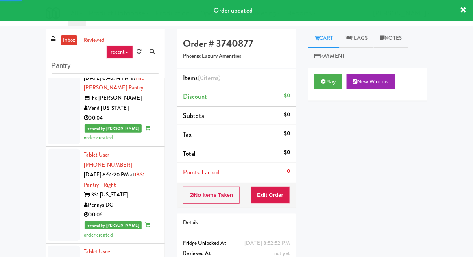
scroll to position [31, 0]
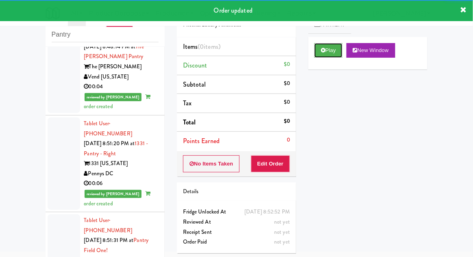
click at [326, 50] on button "Play" at bounding box center [328, 50] width 28 height 15
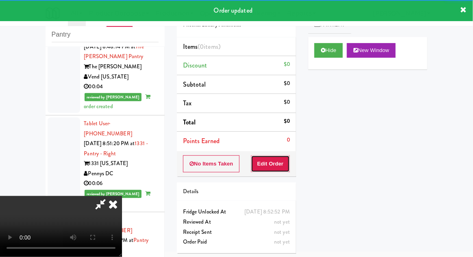
click at [278, 166] on button "Edit Order" at bounding box center [270, 163] width 39 height 17
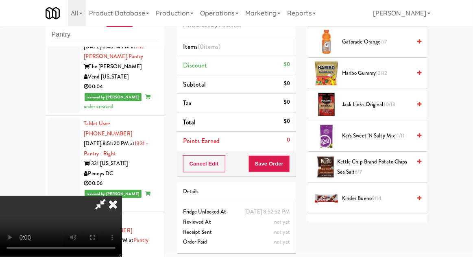
scroll to position [480, 0]
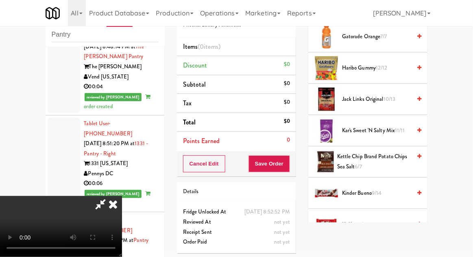
click at [376, 190] on span "9/14" at bounding box center [376, 193] width 10 height 8
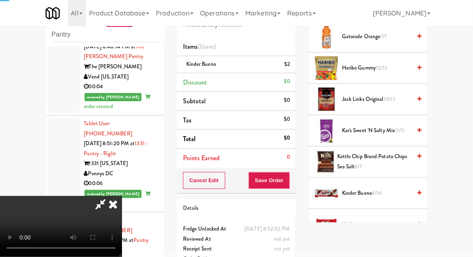
click at [376, 189] on span "8/14" at bounding box center [376, 193] width 10 height 8
click at [287, 179] on button "Save Order" at bounding box center [268, 180] width 41 height 17
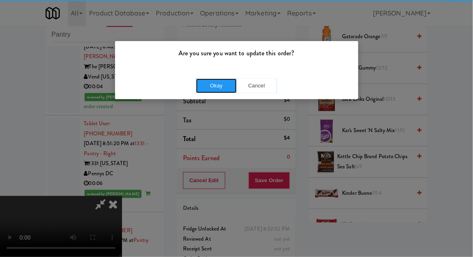
click at [216, 81] on button "Okay" at bounding box center [216, 85] width 41 height 15
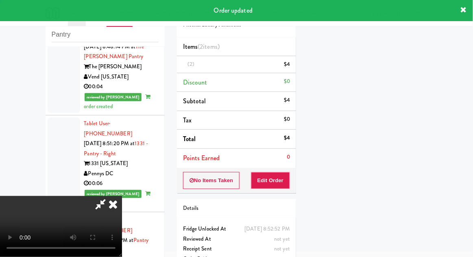
scroll to position [0, 0]
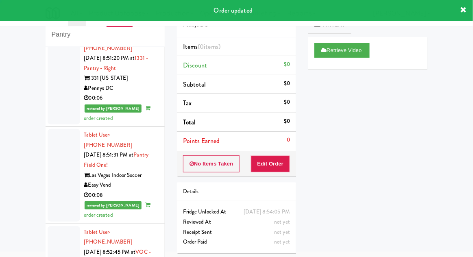
scroll to position [3454, 0]
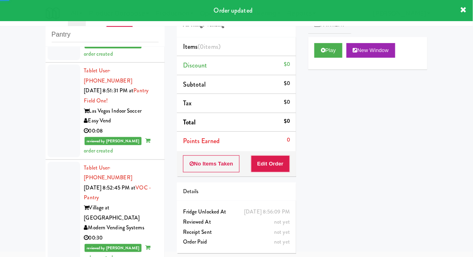
scroll to position [3519, 0]
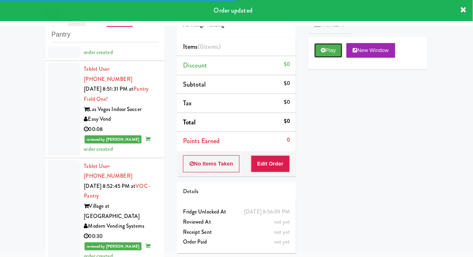
click at [328, 48] on button "Play" at bounding box center [328, 50] width 28 height 15
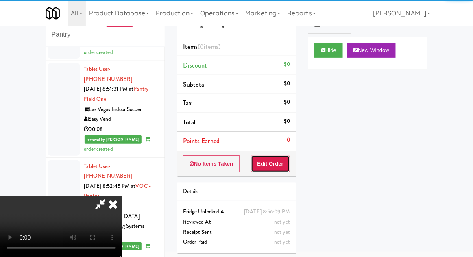
click at [275, 163] on button "Edit Order" at bounding box center [270, 163] width 39 height 17
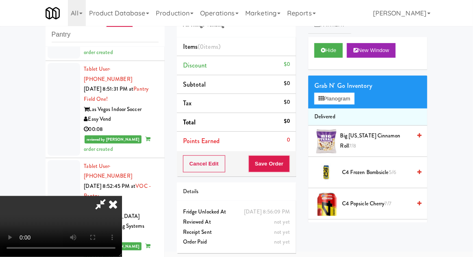
scroll to position [0, 0]
click at [351, 100] on button "Planogram" at bounding box center [334, 99] width 40 height 12
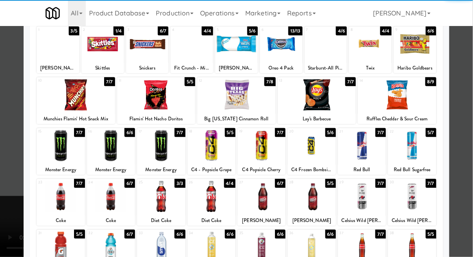
scroll to position [55, 0]
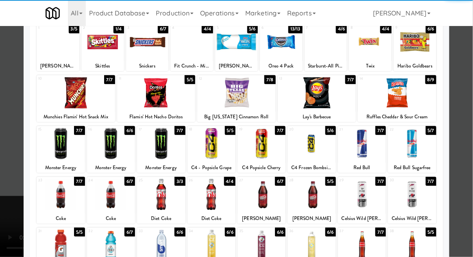
click at [162, 145] on div at bounding box center [161, 143] width 48 height 31
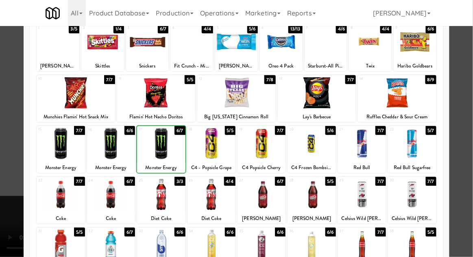
click at [467, 120] on div at bounding box center [236, 128] width 473 height 257
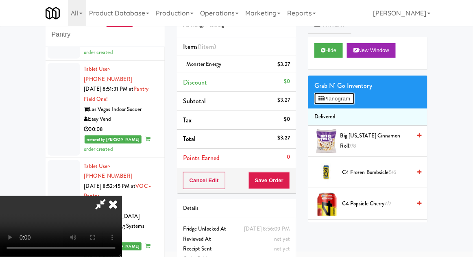
click at [349, 96] on button "Planogram" at bounding box center [334, 99] width 40 height 12
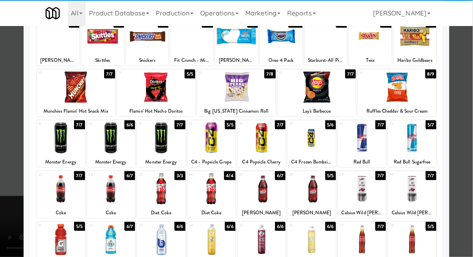
scroll to position [61, 0]
click at [115, 187] on div at bounding box center [111, 188] width 48 height 31
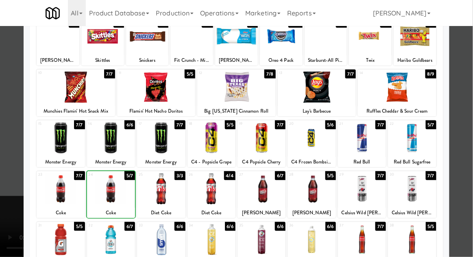
click at [468, 120] on div at bounding box center [236, 128] width 473 height 257
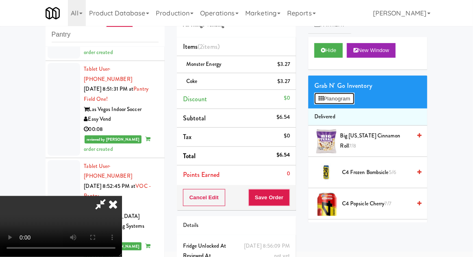
click at [354, 100] on button "Planogram" at bounding box center [334, 99] width 40 height 12
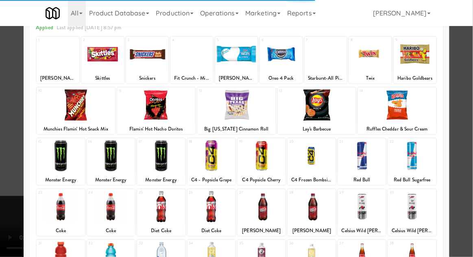
scroll to position [54, 0]
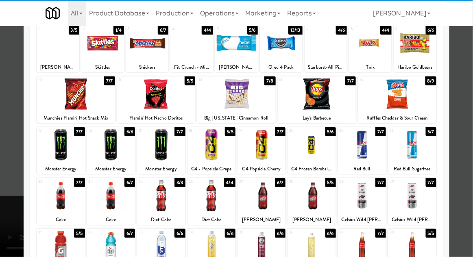
click at [260, 200] on div at bounding box center [261, 195] width 48 height 31
click at [466, 128] on div at bounding box center [236, 128] width 473 height 257
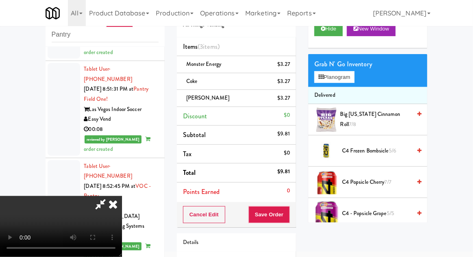
scroll to position [21, 0]
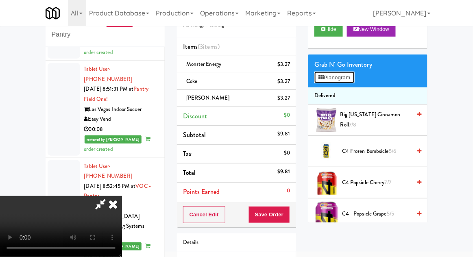
click at [345, 80] on button "Planogram" at bounding box center [334, 78] width 40 height 12
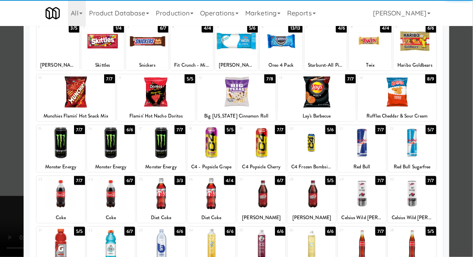
scroll to position [54, 0]
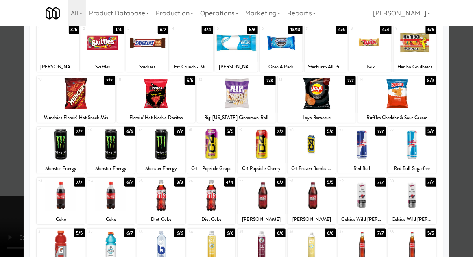
click at [267, 197] on div at bounding box center [261, 195] width 48 height 31
click at [468, 126] on div at bounding box center [236, 128] width 473 height 257
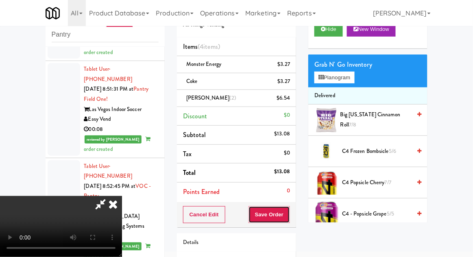
click at [288, 216] on button "Save Order" at bounding box center [268, 214] width 41 height 17
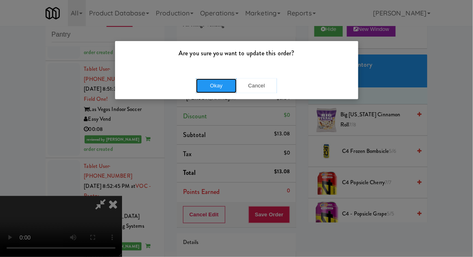
click at [211, 91] on button "Okay" at bounding box center [216, 85] width 41 height 15
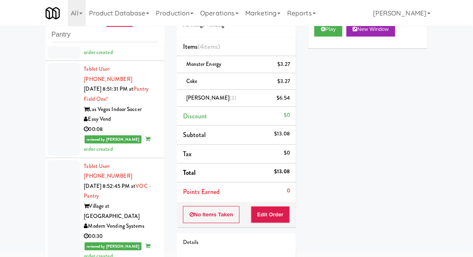
click at [41, 181] on div "inbox reviewed recent all unclear take inventory issue suspicious failed recent…" at bounding box center [104, 147] width 131 height 299
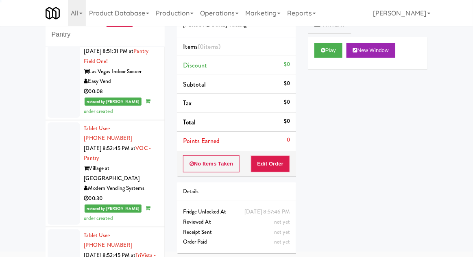
scroll to position [3595, 0]
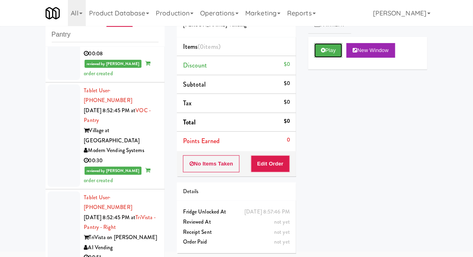
click at [322, 52] on icon at bounding box center [323, 50] width 4 height 5
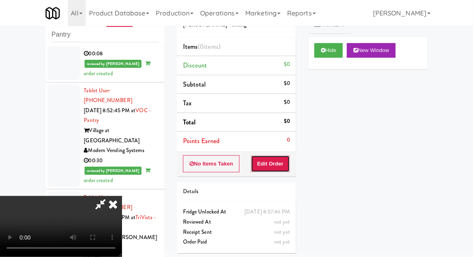
click at [280, 167] on button "Edit Order" at bounding box center [270, 163] width 39 height 17
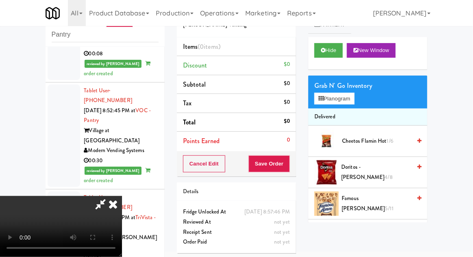
scroll to position [0, 0]
click at [352, 100] on button "Planogram" at bounding box center [334, 99] width 40 height 12
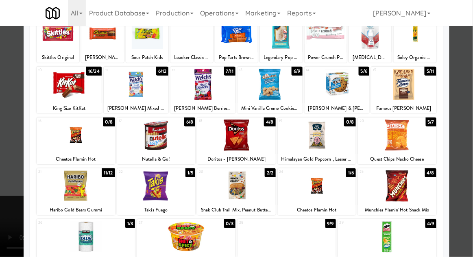
scroll to position [63, 0]
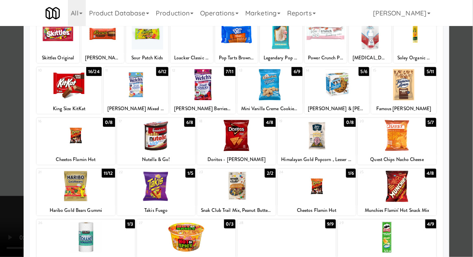
click at [273, 241] on div at bounding box center [286, 236] width 98 height 31
click at [468, 124] on div at bounding box center [236, 128] width 473 height 257
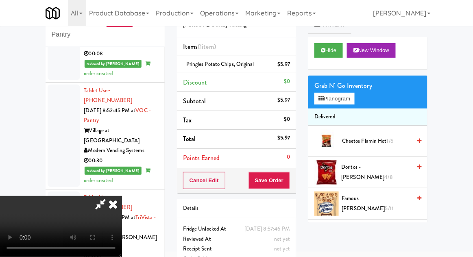
scroll to position [30, 0]
click at [288, 183] on button "Save Order" at bounding box center [268, 180] width 41 height 17
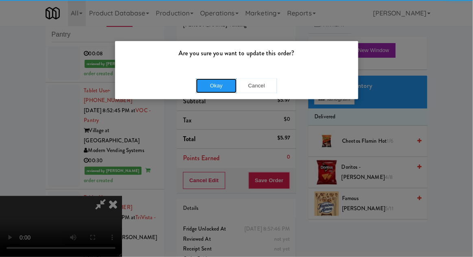
click at [208, 87] on button "Okay" at bounding box center [216, 85] width 41 height 15
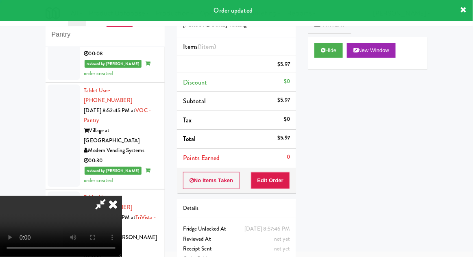
scroll to position [0, 0]
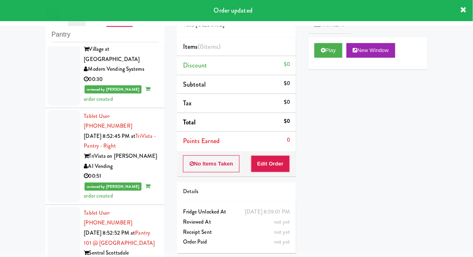
scroll to position [3675, 0]
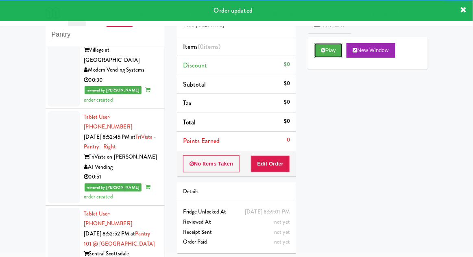
click at [324, 51] on icon at bounding box center [323, 50] width 4 height 5
click at [274, 162] on button "Edit Order" at bounding box center [270, 163] width 39 height 17
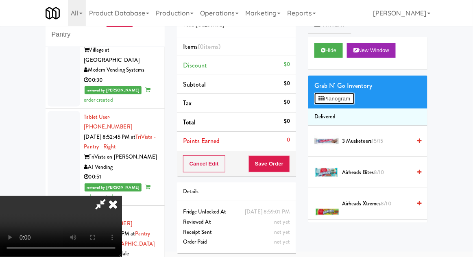
click at [350, 100] on button "Planogram" at bounding box center [334, 99] width 40 height 12
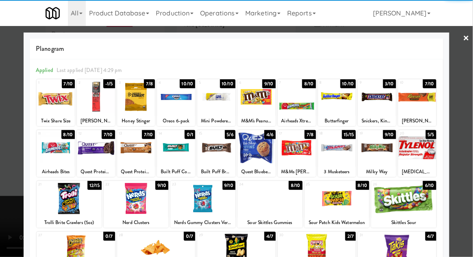
click at [269, 205] on div at bounding box center [269, 198] width 65 height 31
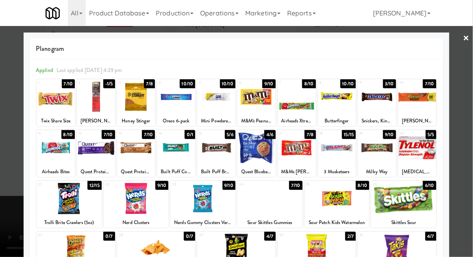
click at [468, 128] on div at bounding box center [236, 128] width 473 height 257
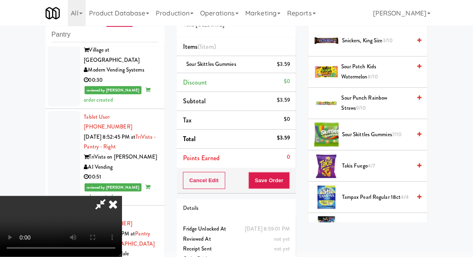
scroll to position [820, 0]
click at [288, 186] on button "Save Order" at bounding box center [268, 180] width 41 height 17
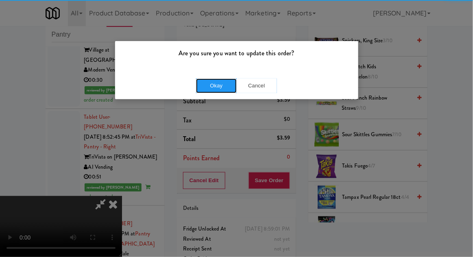
click at [213, 90] on button "Okay" at bounding box center [216, 85] width 41 height 15
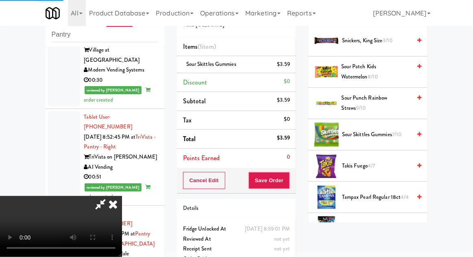
scroll to position [80, 0]
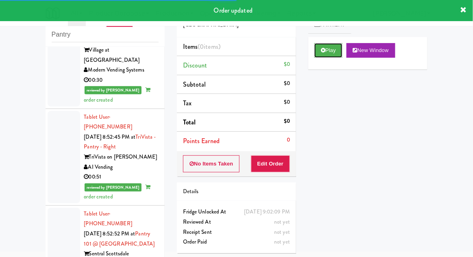
click at [329, 55] on button "Play" at bounding box center [328, 50] width 28 height 15
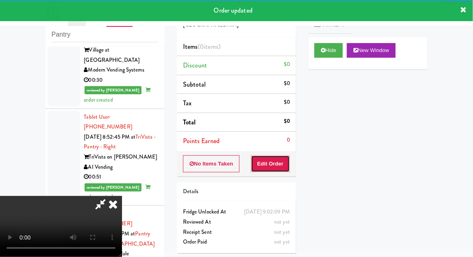
click at [269, 169] on button "Edit Order" at bounding box center [270, 163] width 39 height 17
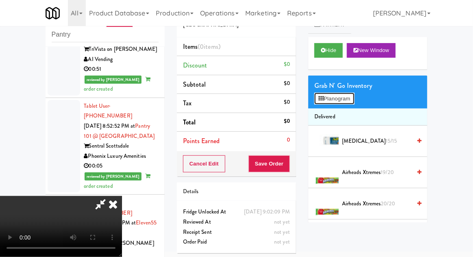
click at [354, 100] on button "Planogram" at bounding box center [334, 99] width 40 height 12
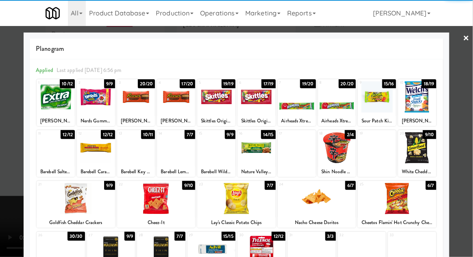
click at [338, 103] on div at bounding box center [337, 96] width 38 height 31
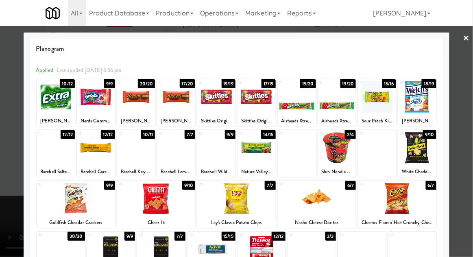
click at [337, 108] on div at bounding box center [337, 96] width 38 height 31
click at [467, 119] on div at bounding box center [236, 128] width 473 height 257
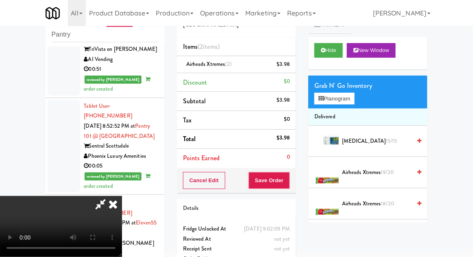
scroll to position [30, 0]
click at [289, 176] on button "Save Order" at bounding box center [268, 180] width 41 height 17
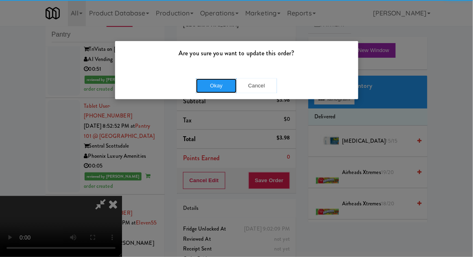
click at [211, 86] on button "Okay" at bounding box center [216, 85] width 41 height 15
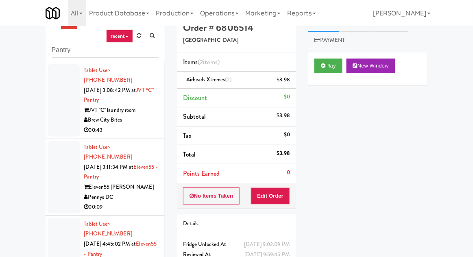
scroll to position [0, 0]
